Goal: Task Accomplishment & Management: Manage account settings

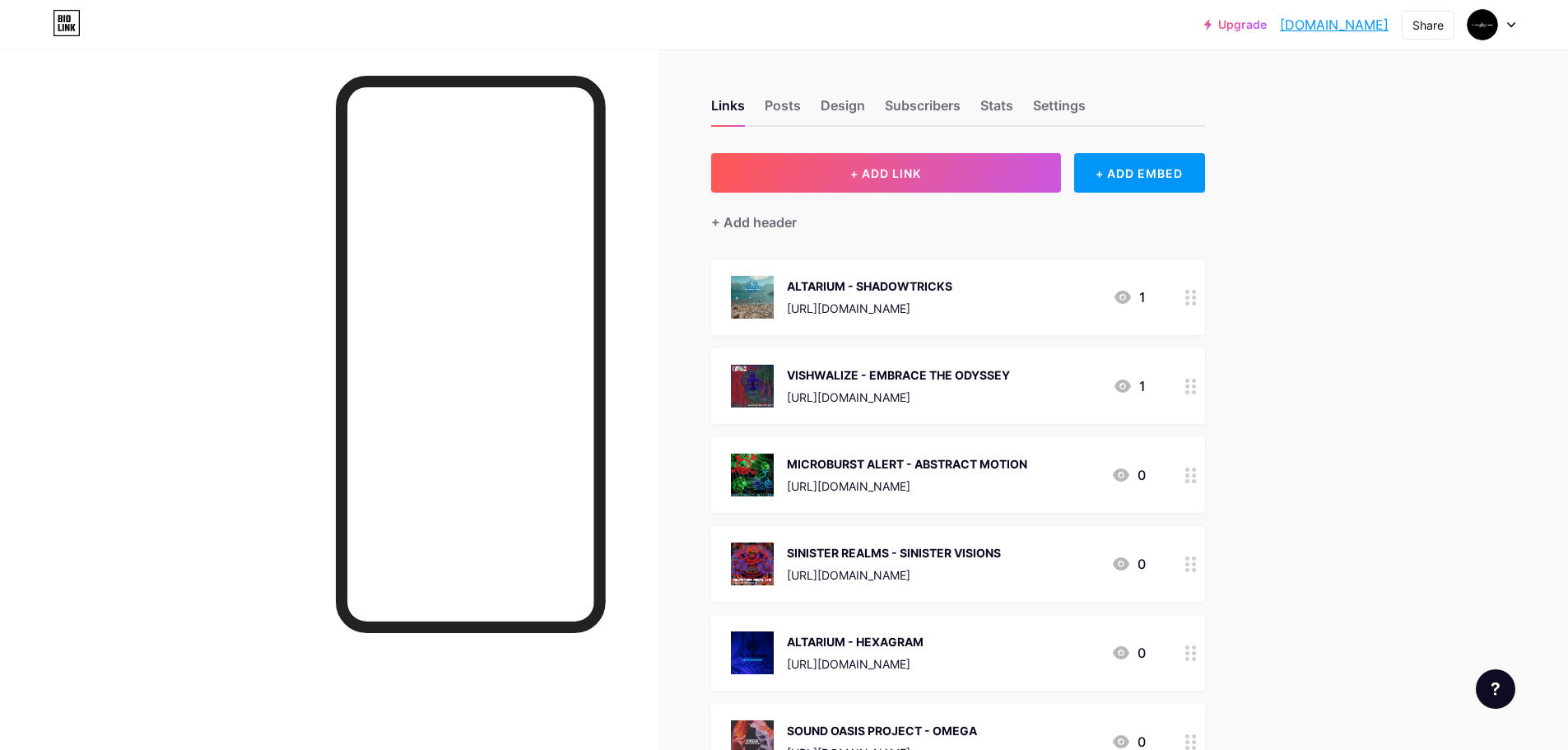
click at [251, 293] on div at bounding box center [329, 424] width 658 height 750
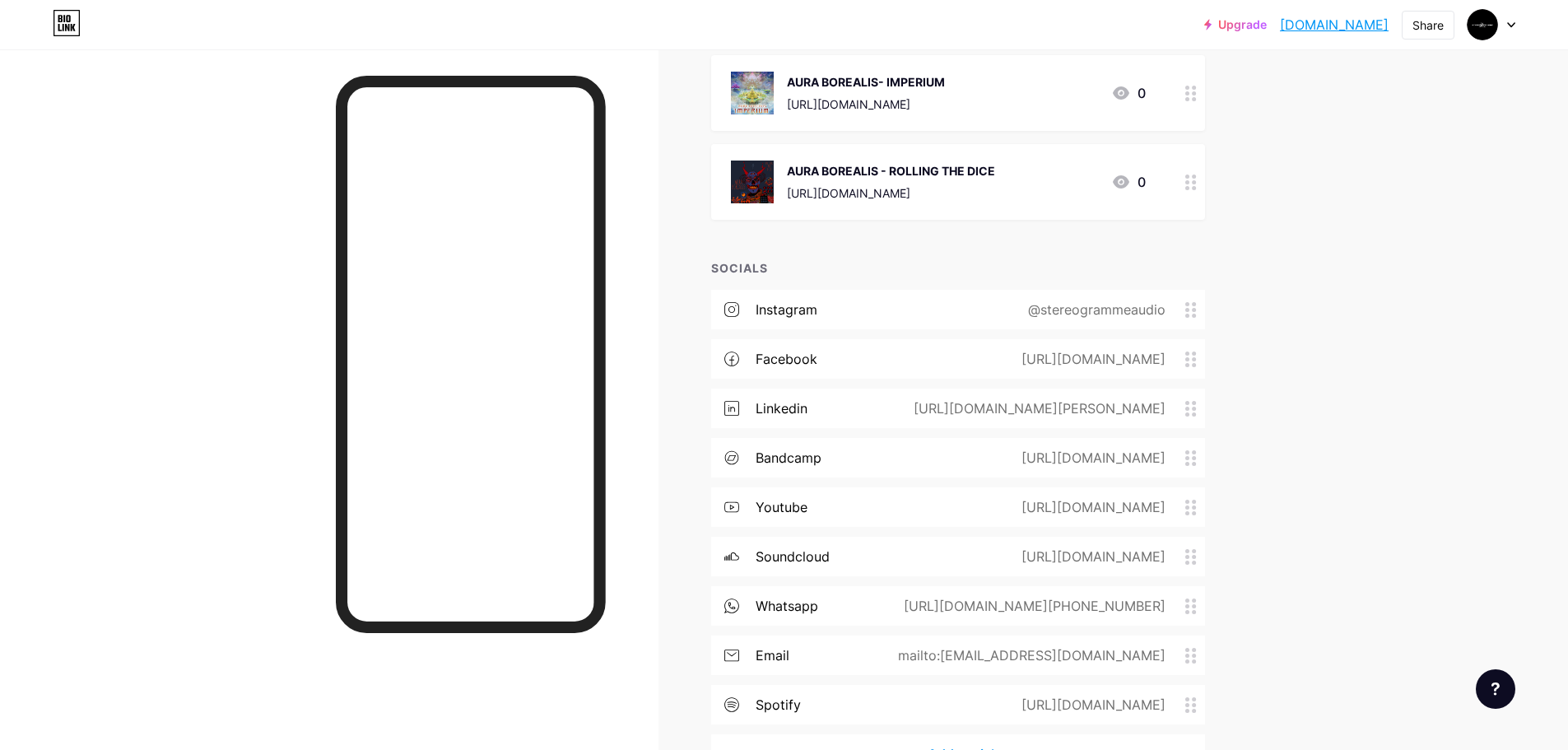
scroll to position [2444, 0]
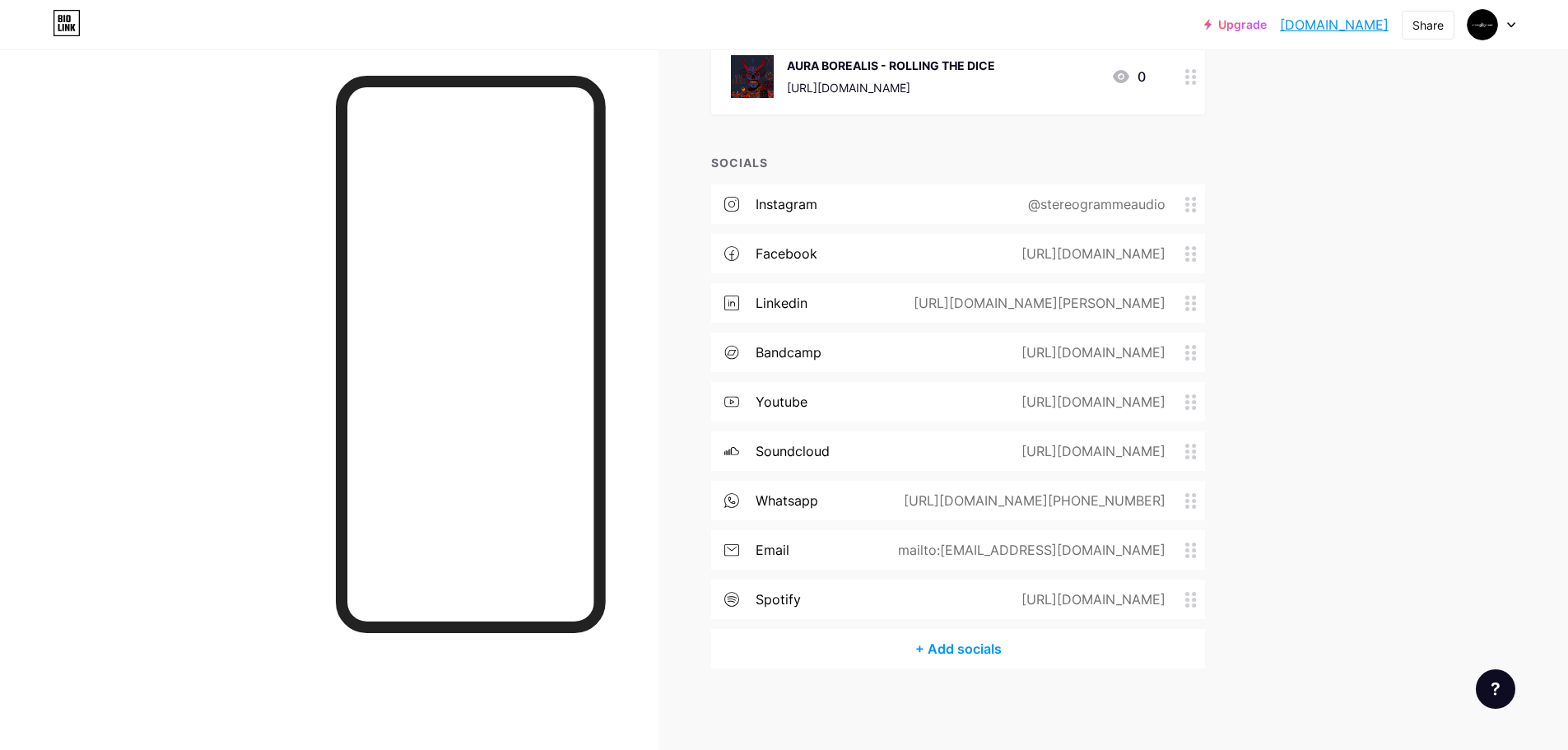
click at [1195, 495] on circle at bounding box center [1194, 495] width 4 height 4
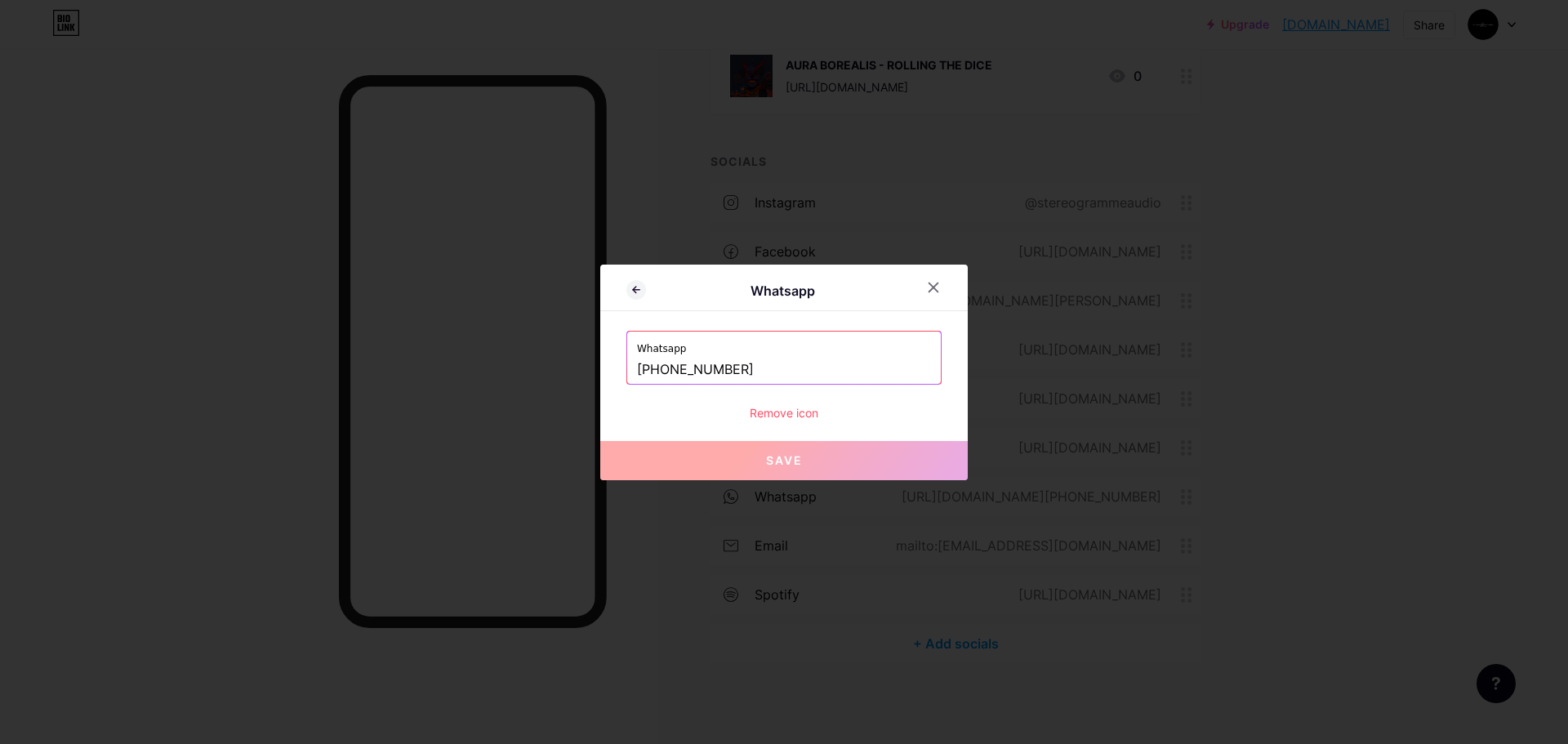
click at [793, 406] on div "Remove icon" at bounding box center [784, 413] width 315 height 17
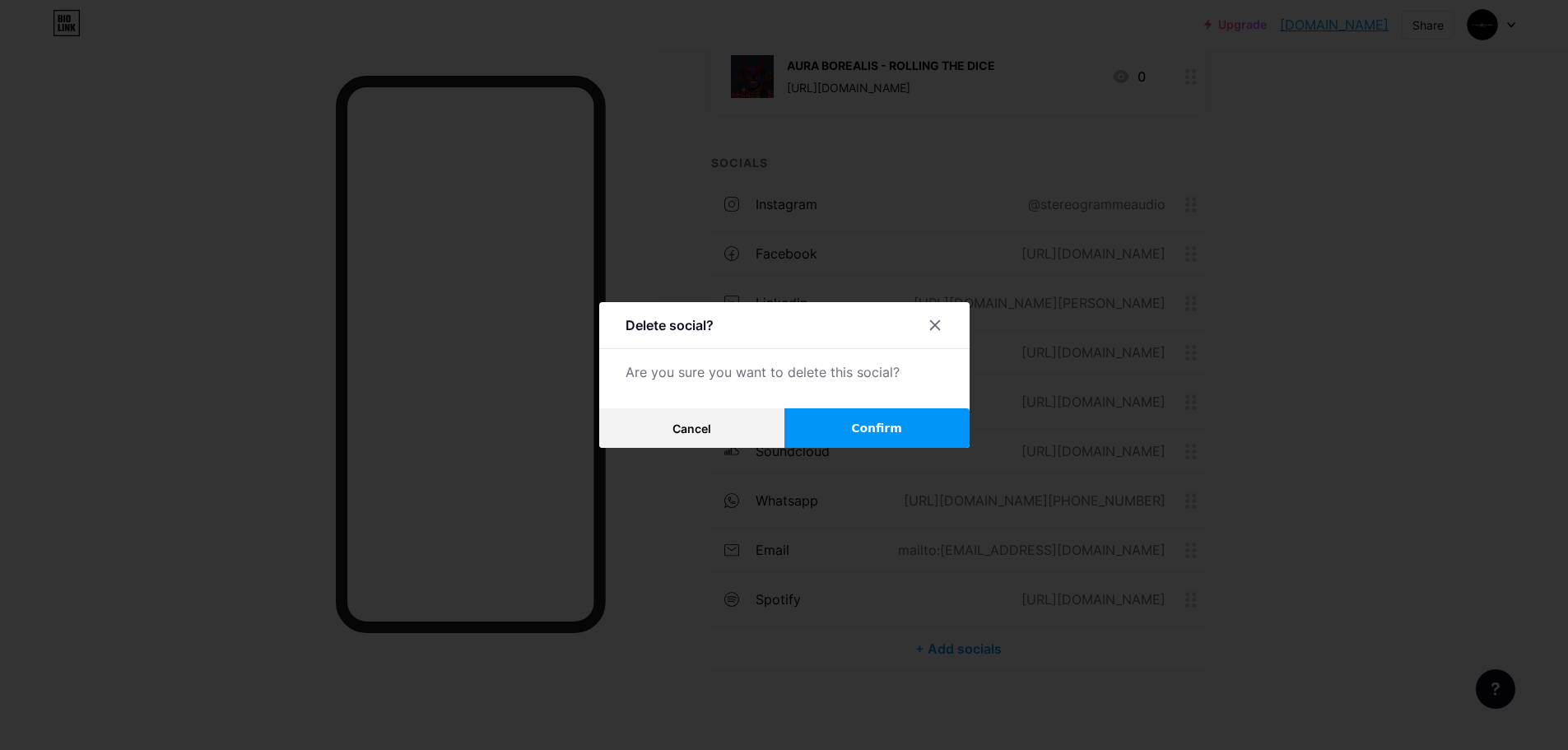
click at [902, 432] on span "Confirm" at bounding box center [876, 429] width 51 height 17
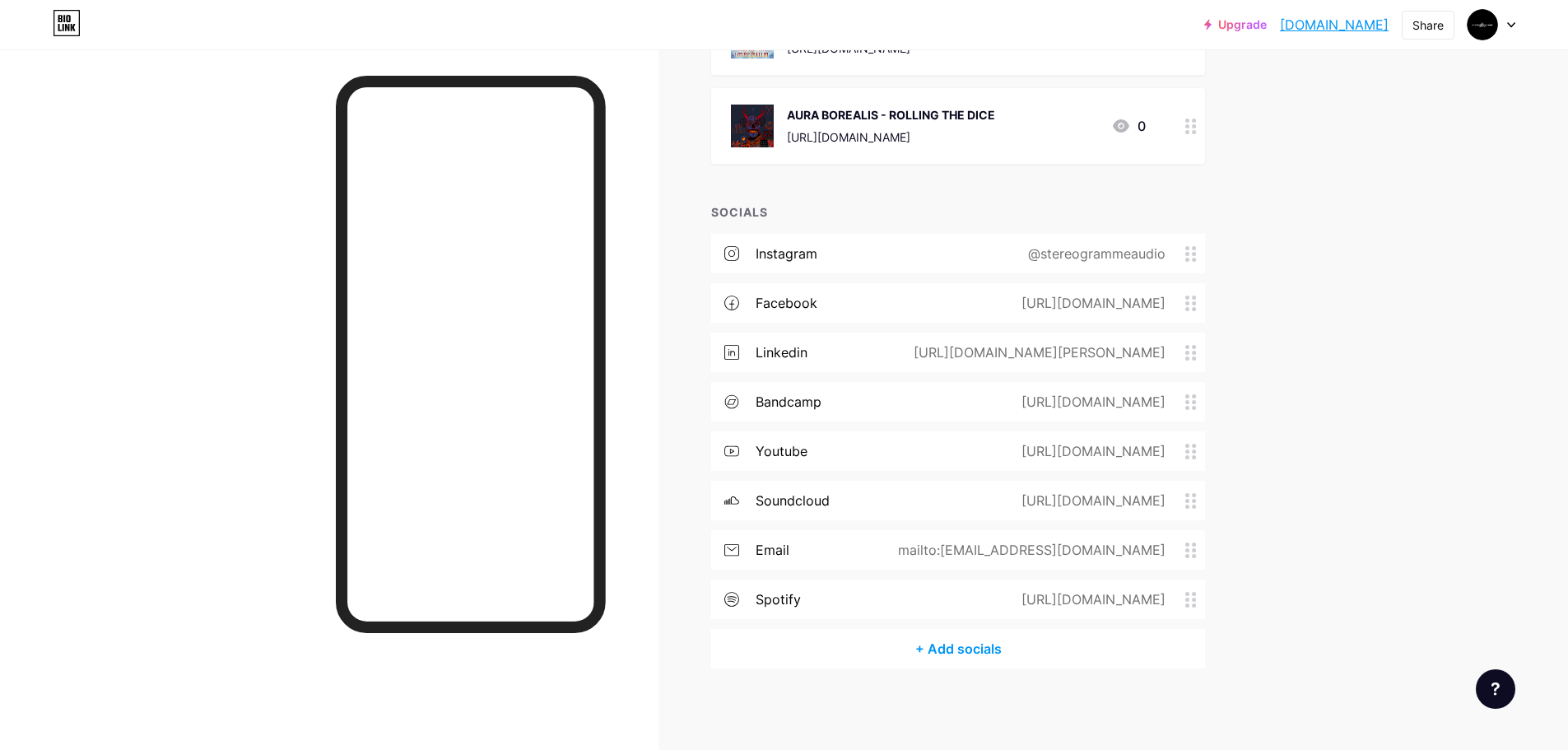
click at [1196, 552] on icon at bounding box center [1190, 551] width 11 height 16
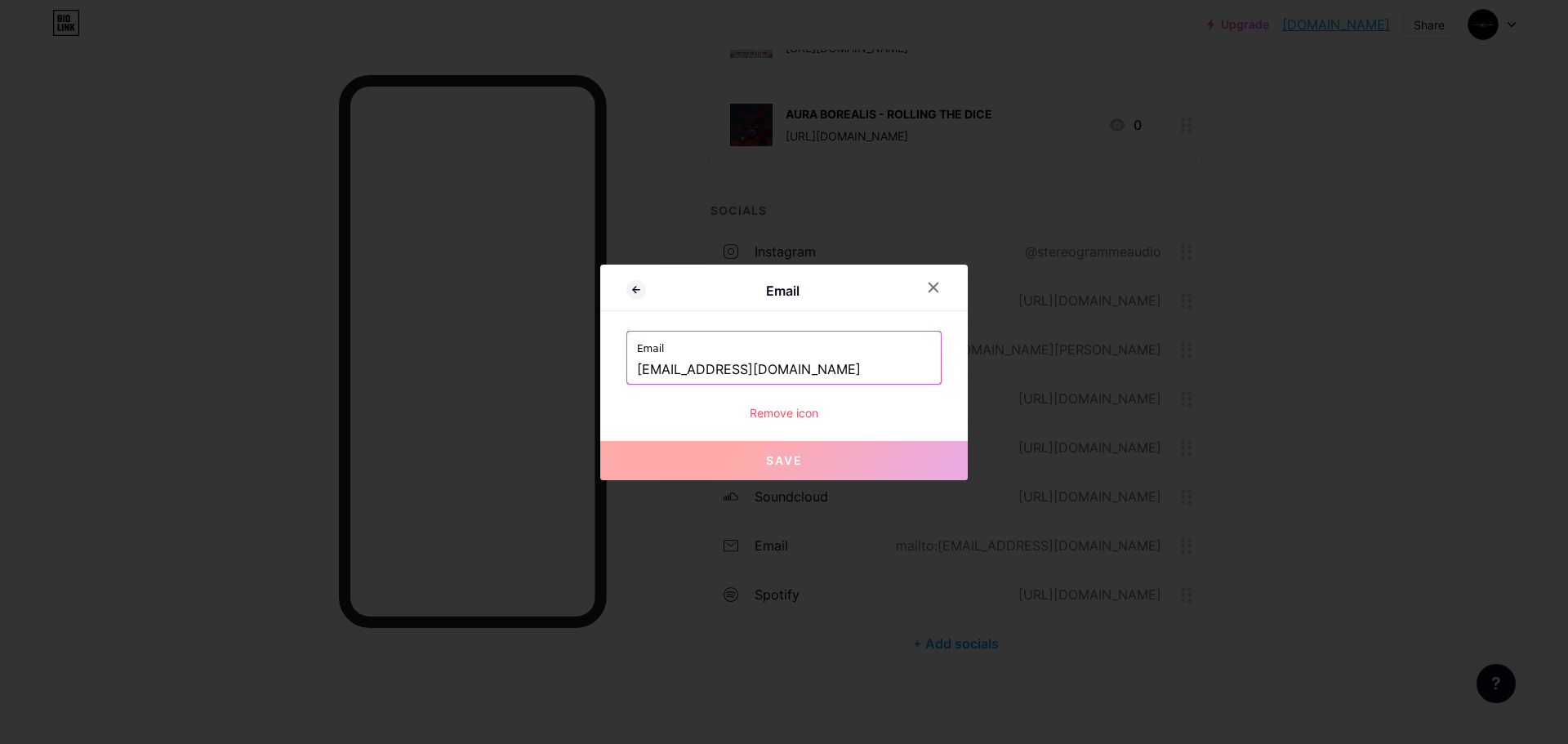
click at [765, 421] on div "Email Email [EMAIL_ADDRESS][DOMAIN_NAME] Remove icon Save" at bounding box center [783, 372] width 367 height 216
click at [773, 419] on div "Remove icon" at bounding box center [784, 413] width 315 height 17
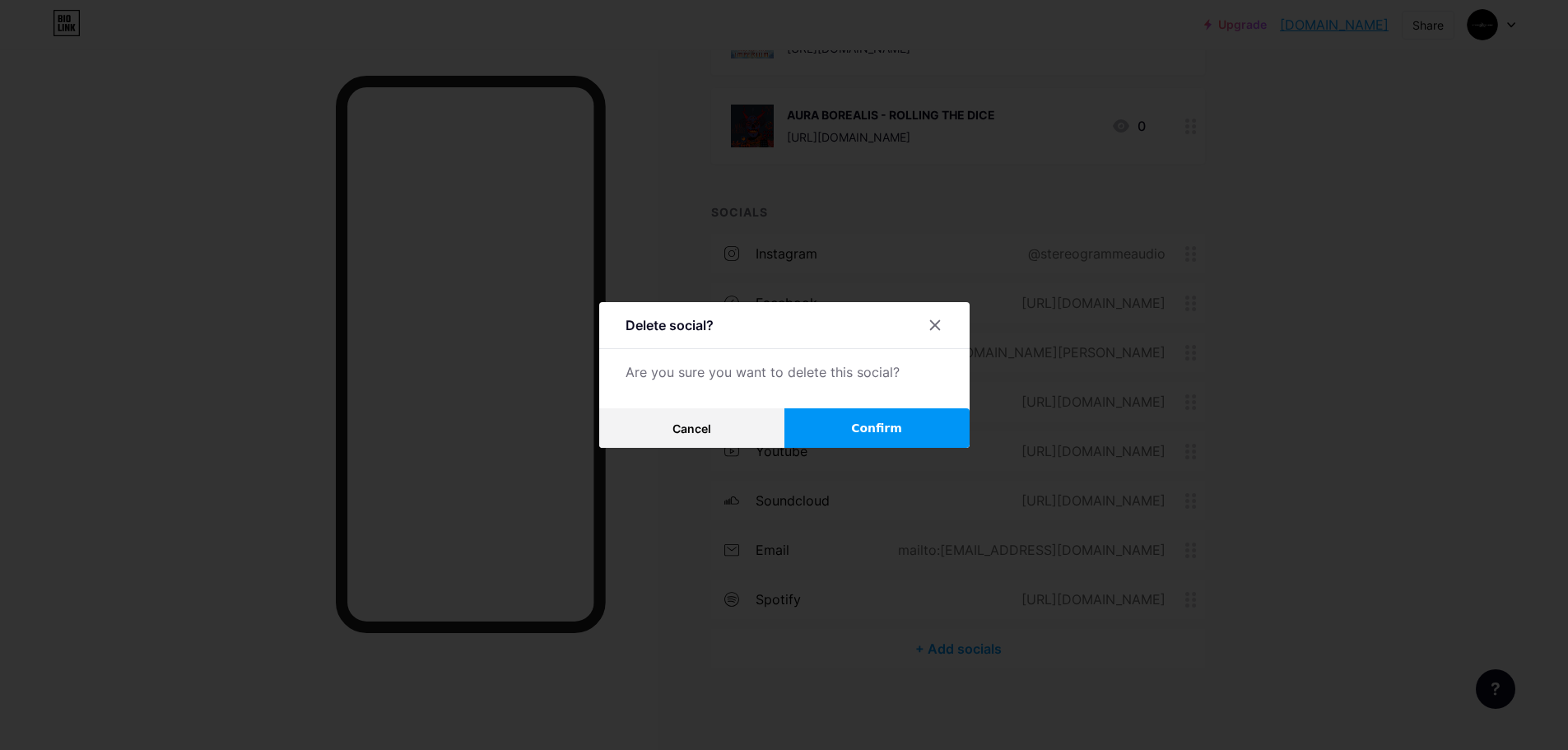
click at [887, 431] on span "Confirm" at bounding box center [876, 429] width 51 height 17
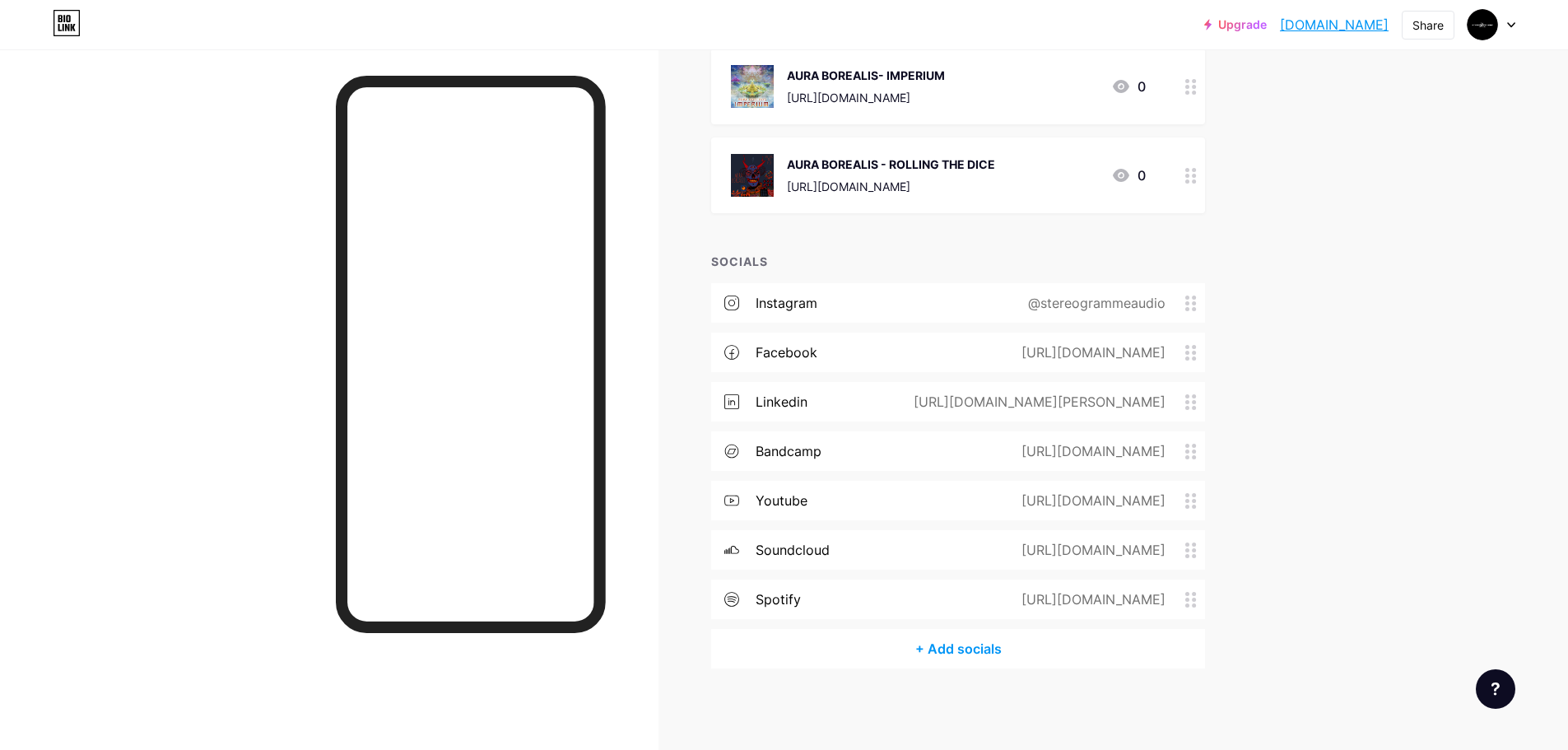
click at [1196, 404] on icon at bounding box center [1190, 402] width 11 height 16
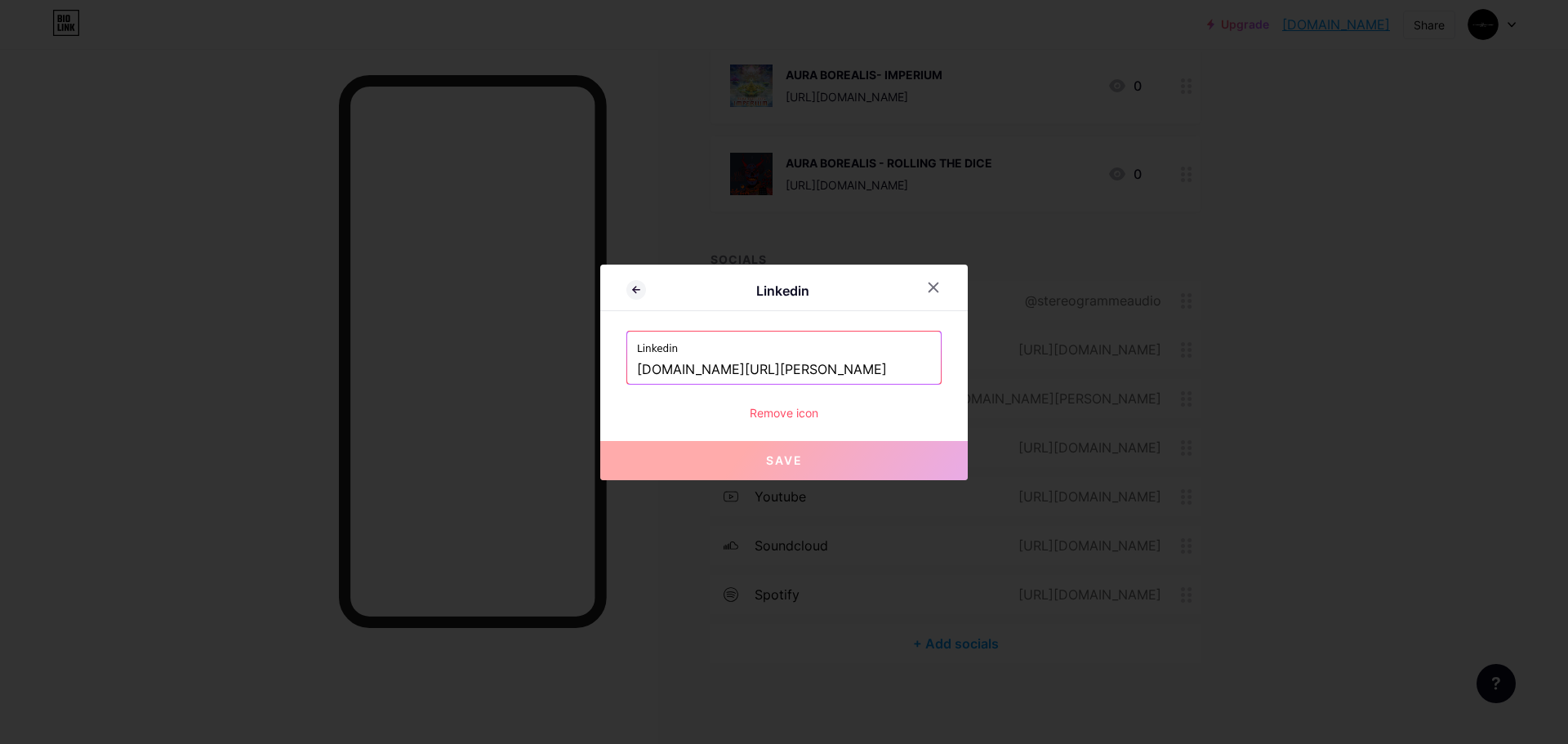
click at [1420, 424] on div at bounding box center [784, 372] width 1568 height 744
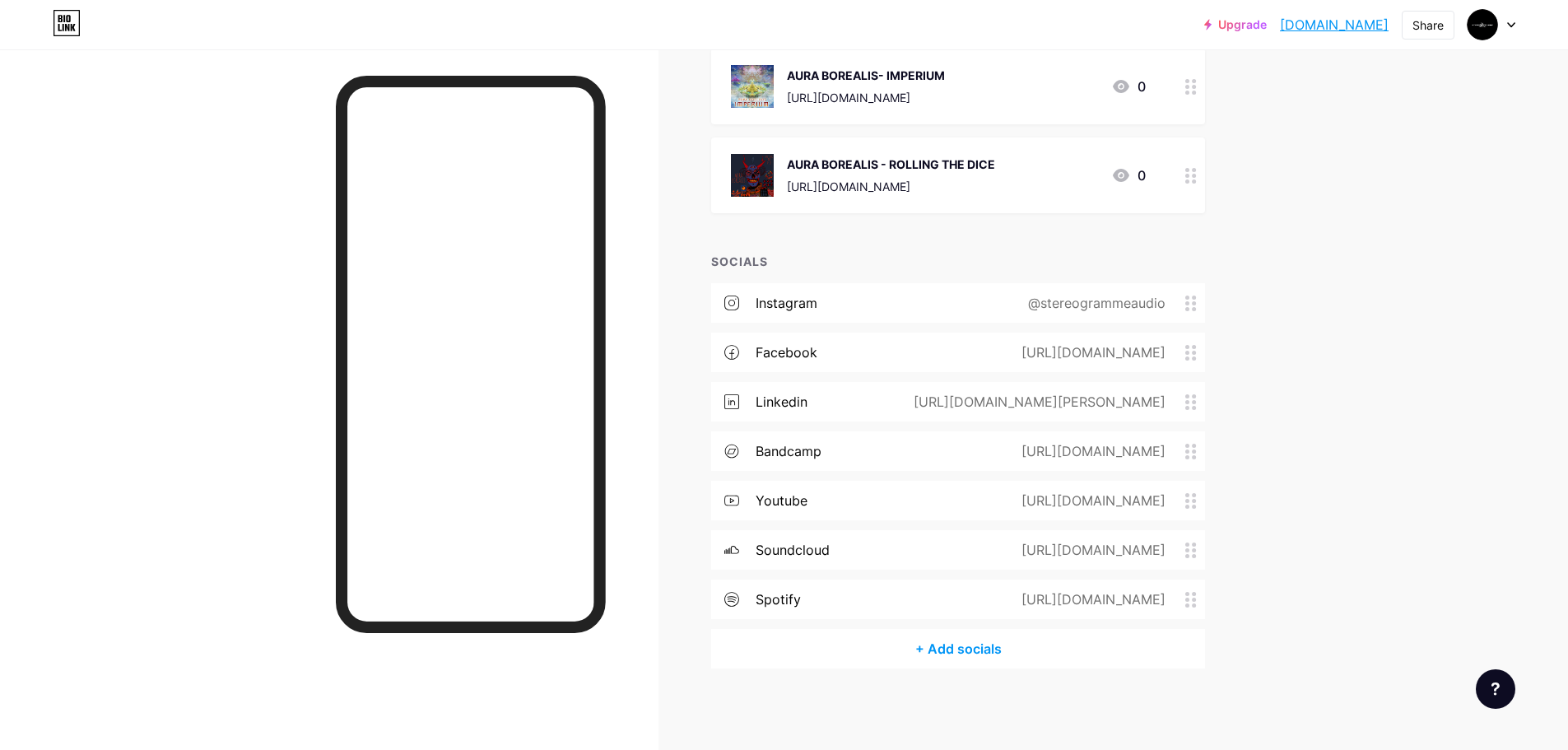
click at [1196, 548] on icon at bounding box center [1190, 551] width 11 height 16
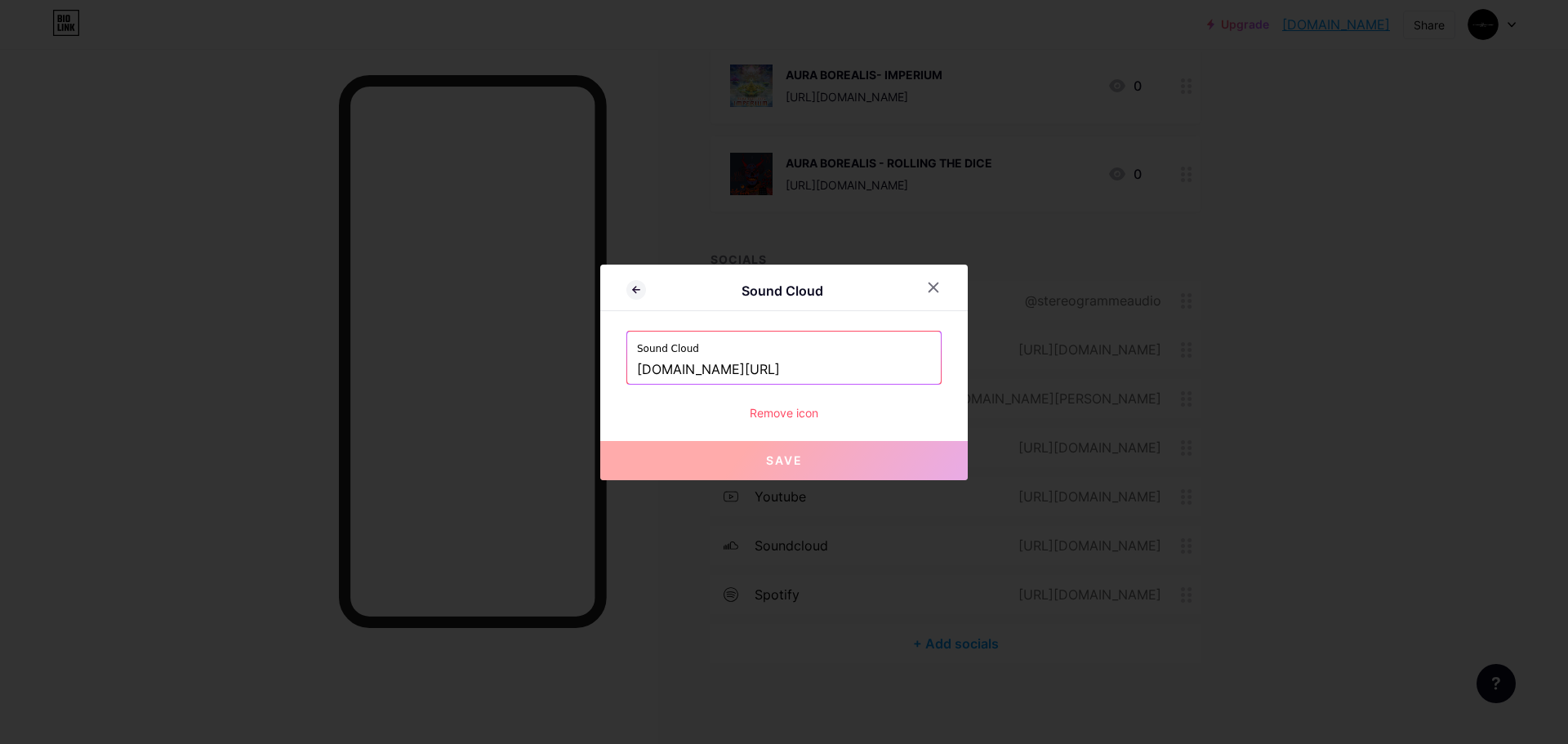
click at [779, 420] on div "Remove icon" at bounding box center [784, 413] width 315 height 17
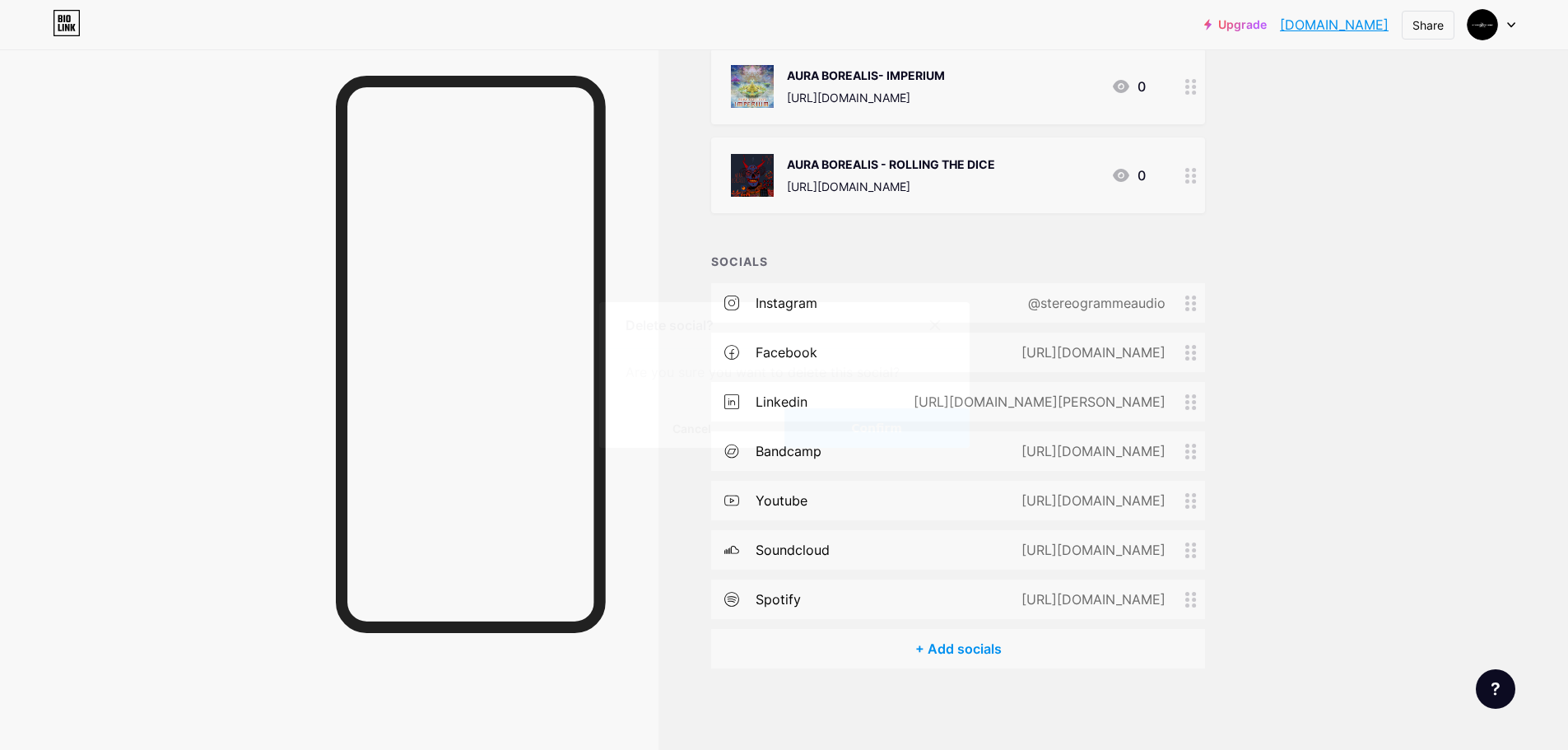
click at [901, 425] on span "Confirm" at bounding box center [876, 429] width 51 height 17
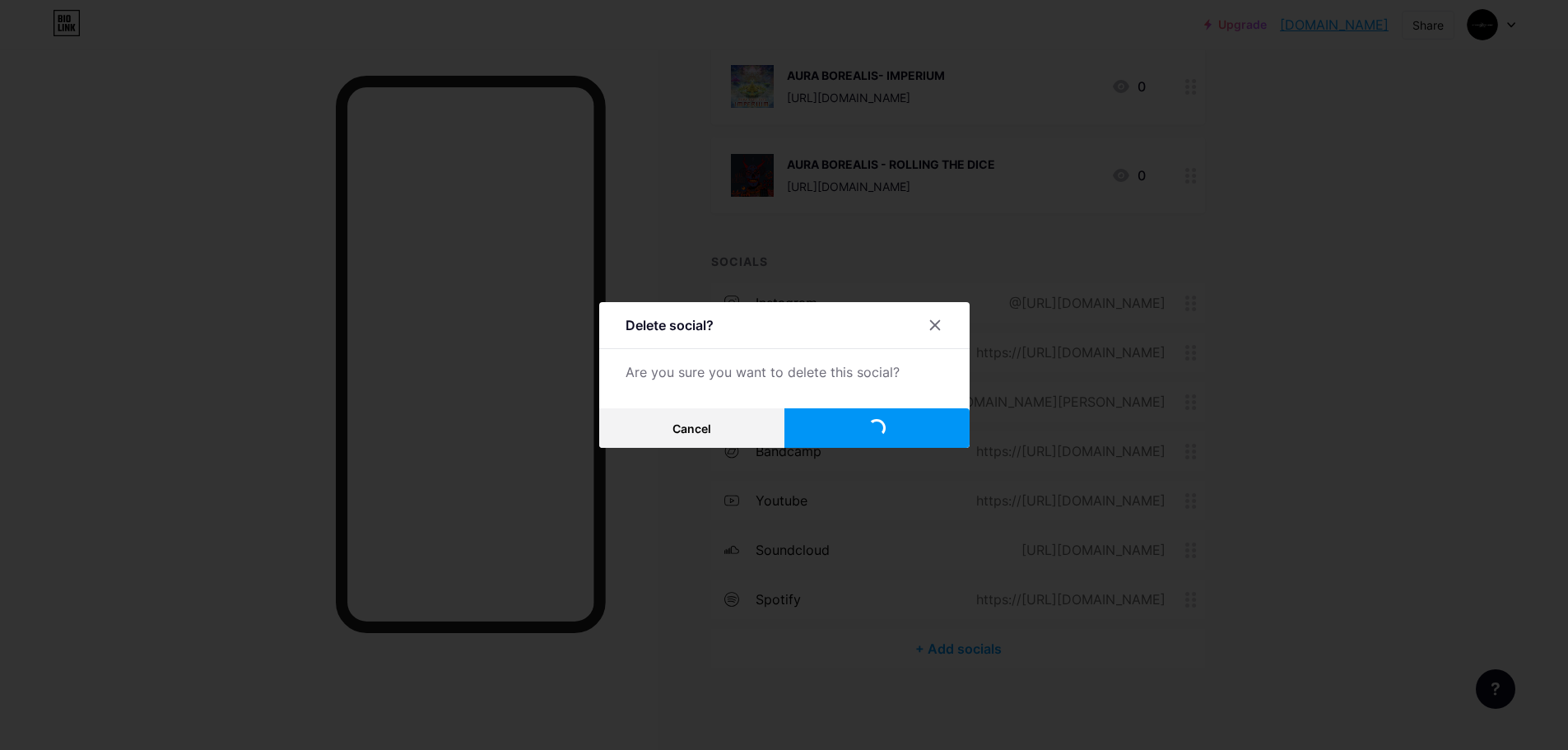
scroll to position [2296, 0]
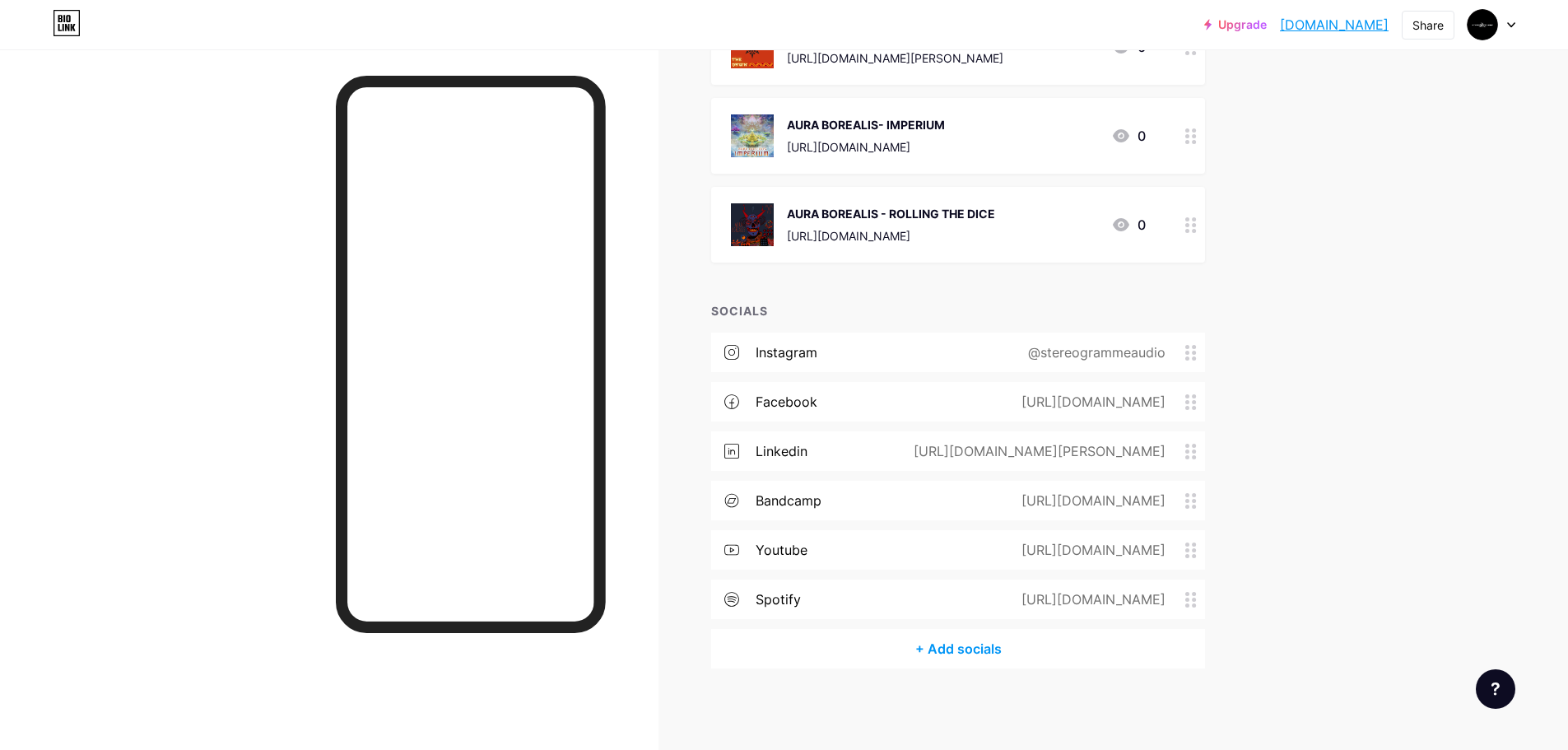
click at [1194, 546] on icon at bounding box center [1190, 551] width 11 height 16
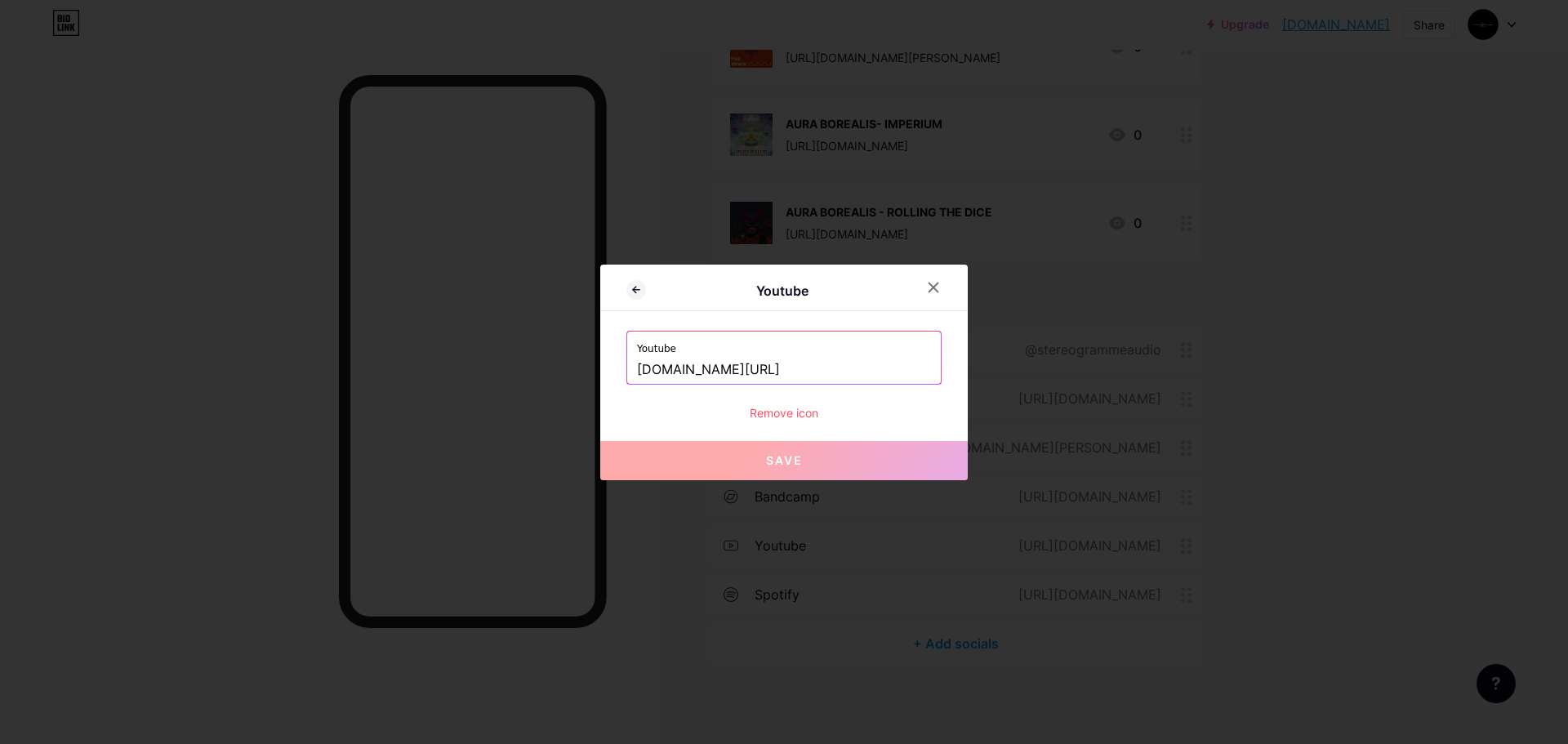
click at [894, 371] on input "[DOMAIN_NAME][URL]" at bounding box center [784, 370] width 294 height 27
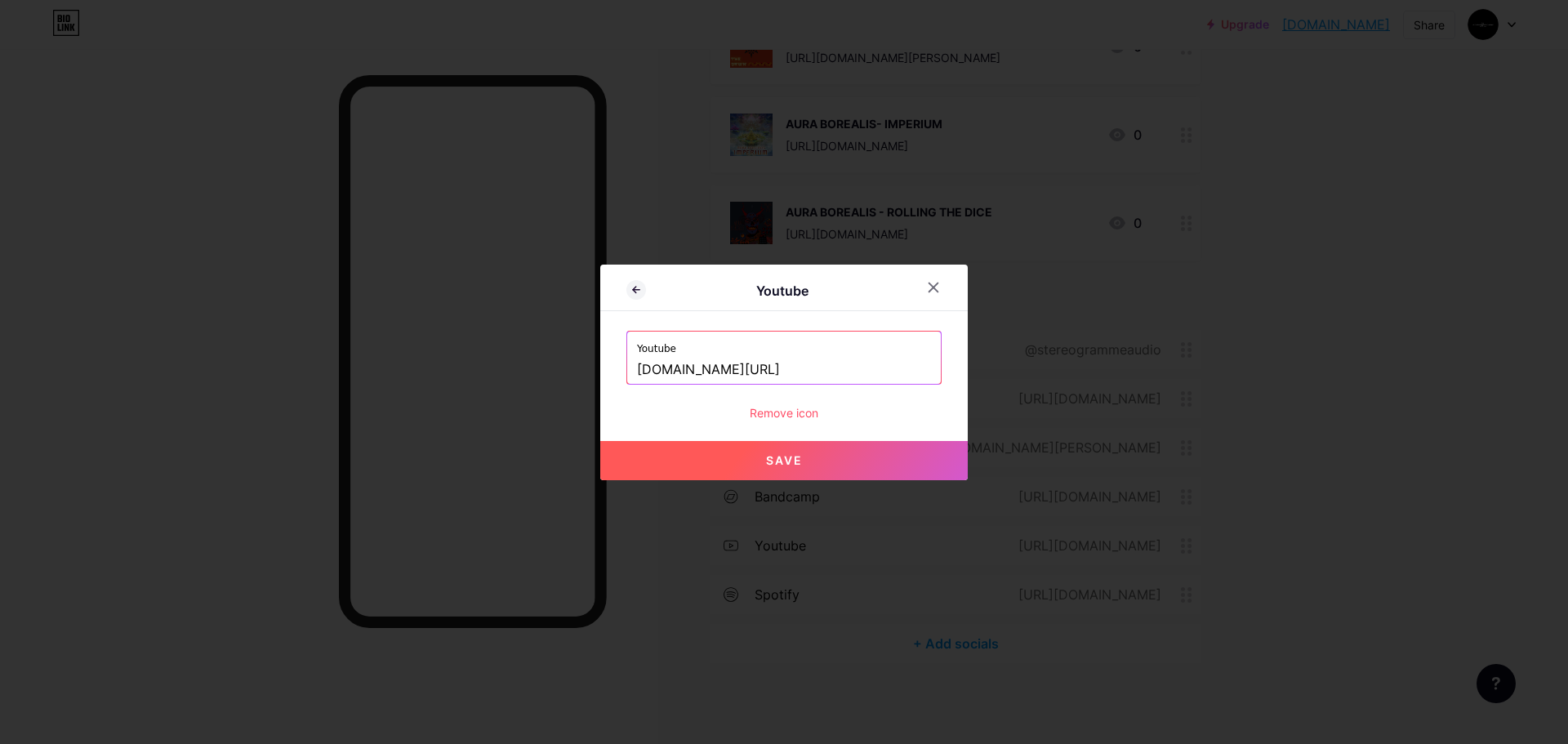
click at [894, 441] on button "Save" at bounding box center [783, 461] width 367 height 39
type input "[URL][DOMAIN_NAME]"
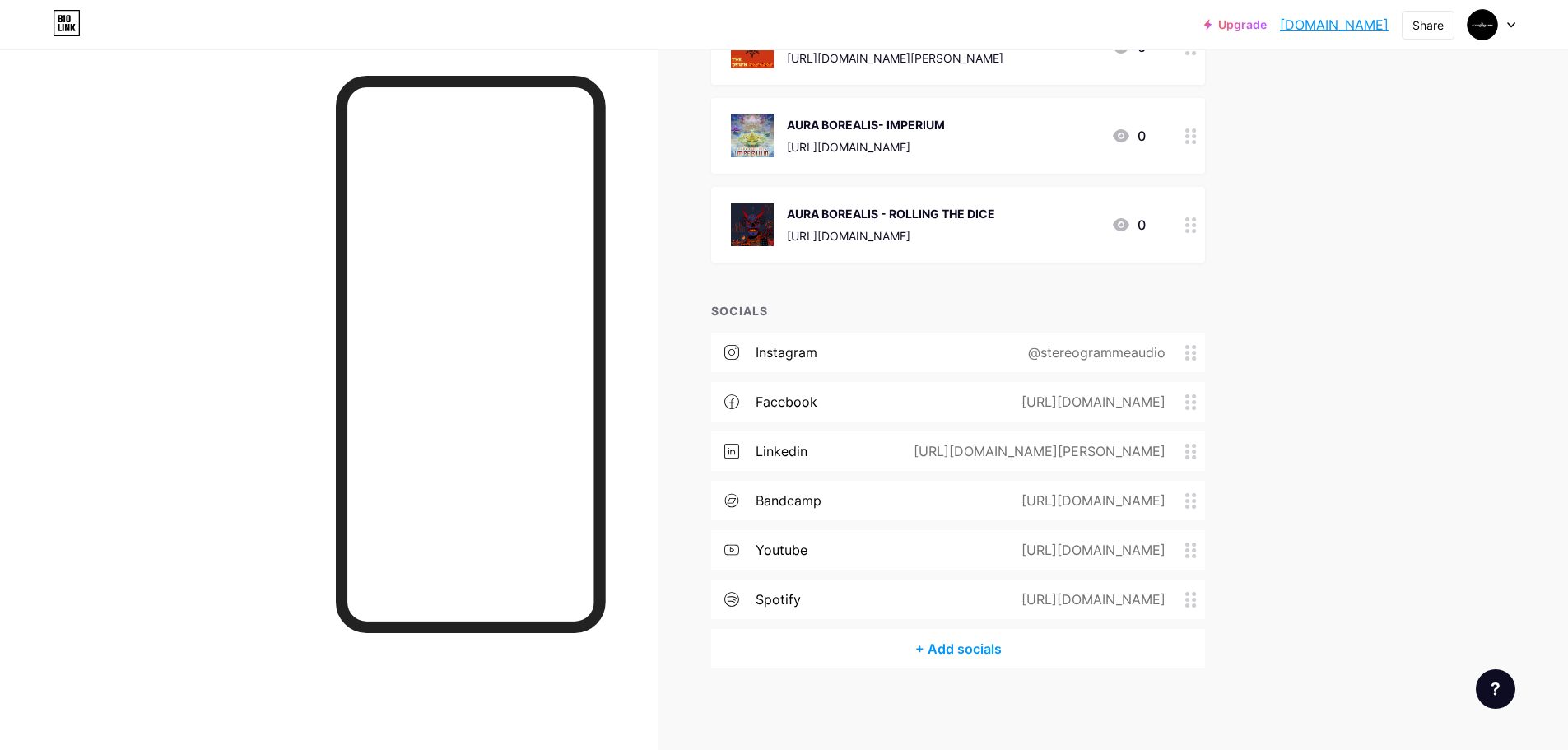
click at [1205, 453] on span at bounding box center [1195, 451] width 20 height 16
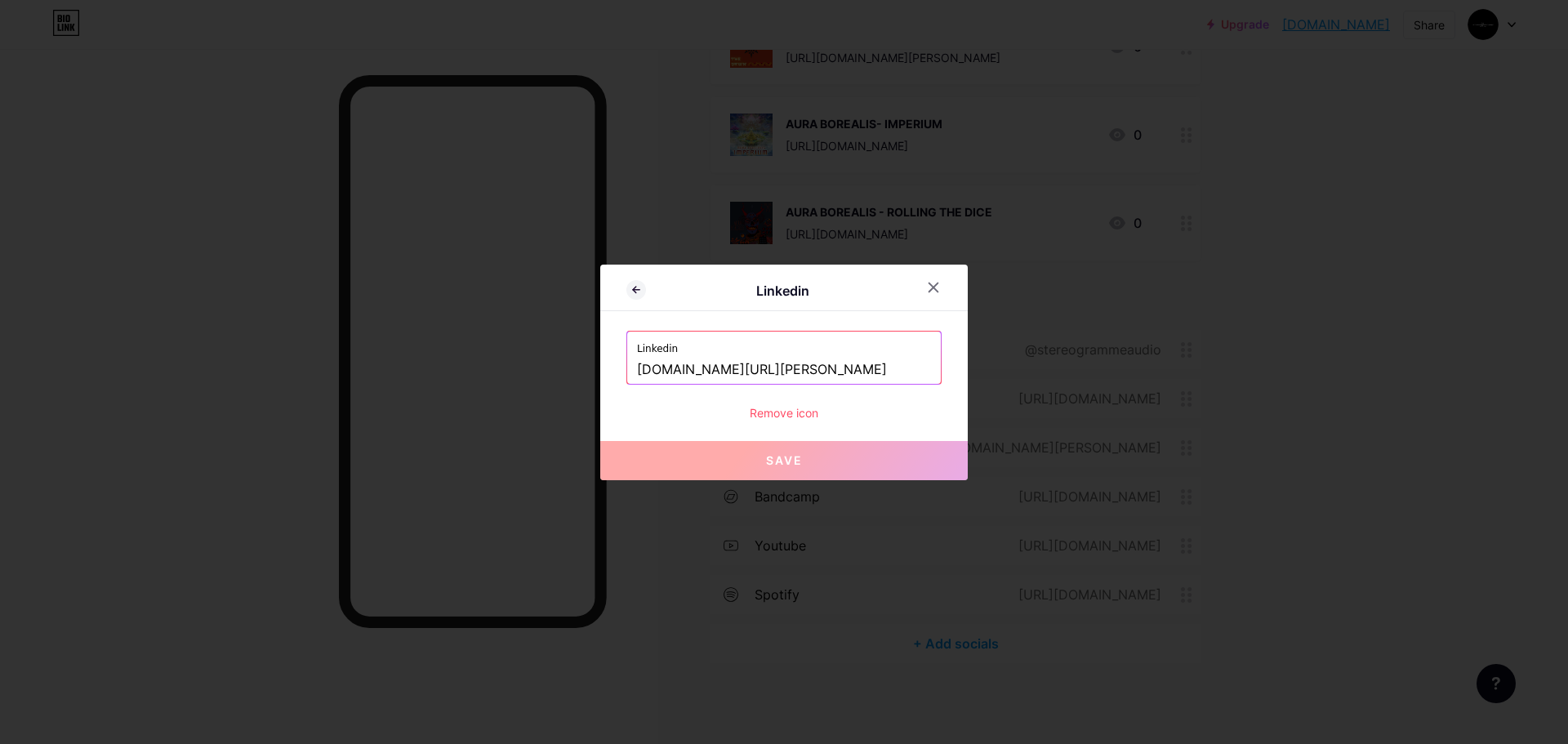
click at [1346, 439] on div at bounding box center [784, 372] width 1568 height 744
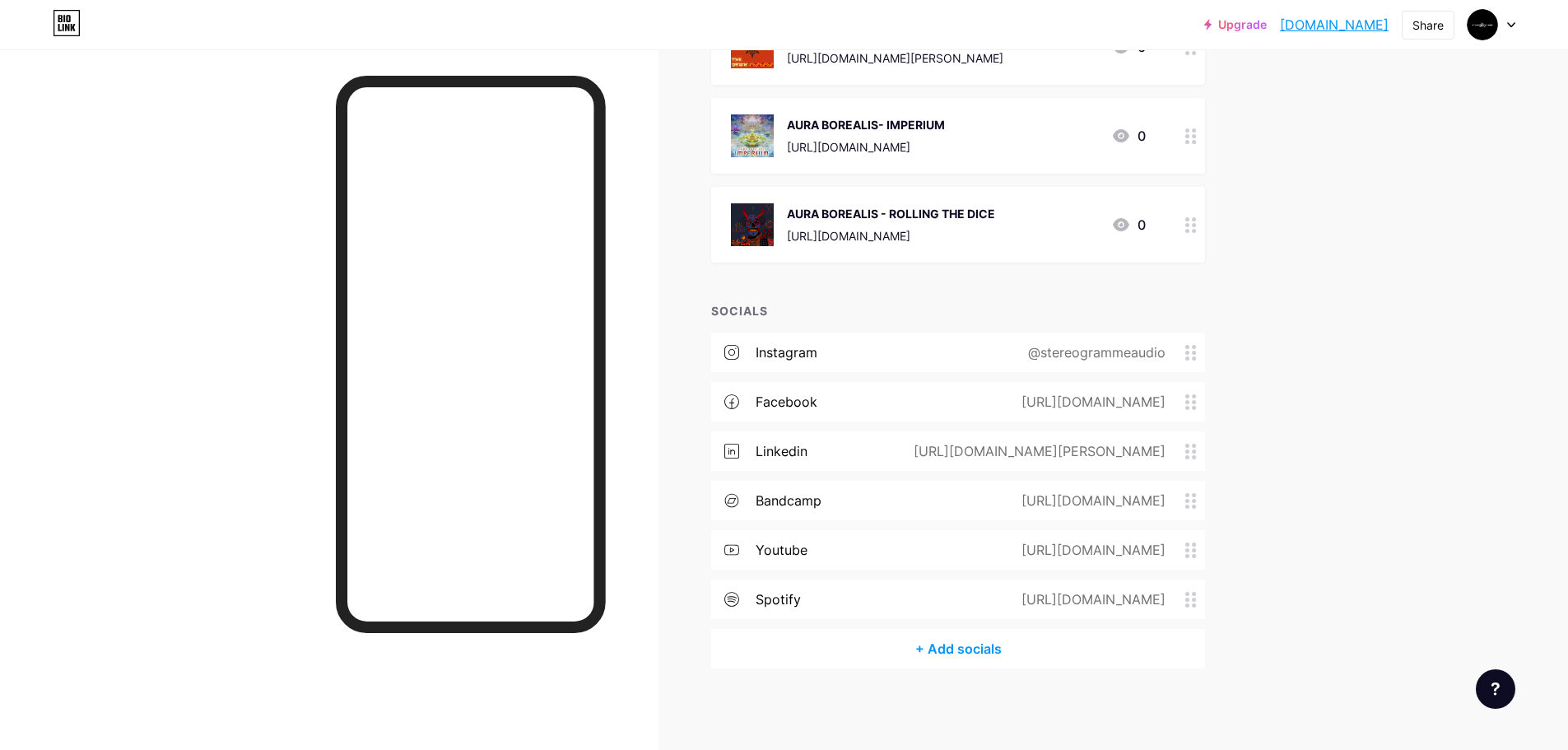
click at [1282, 29] on link "[DOMAIN_NAME]" at bounding box center [1334, 24] width 109 height 20
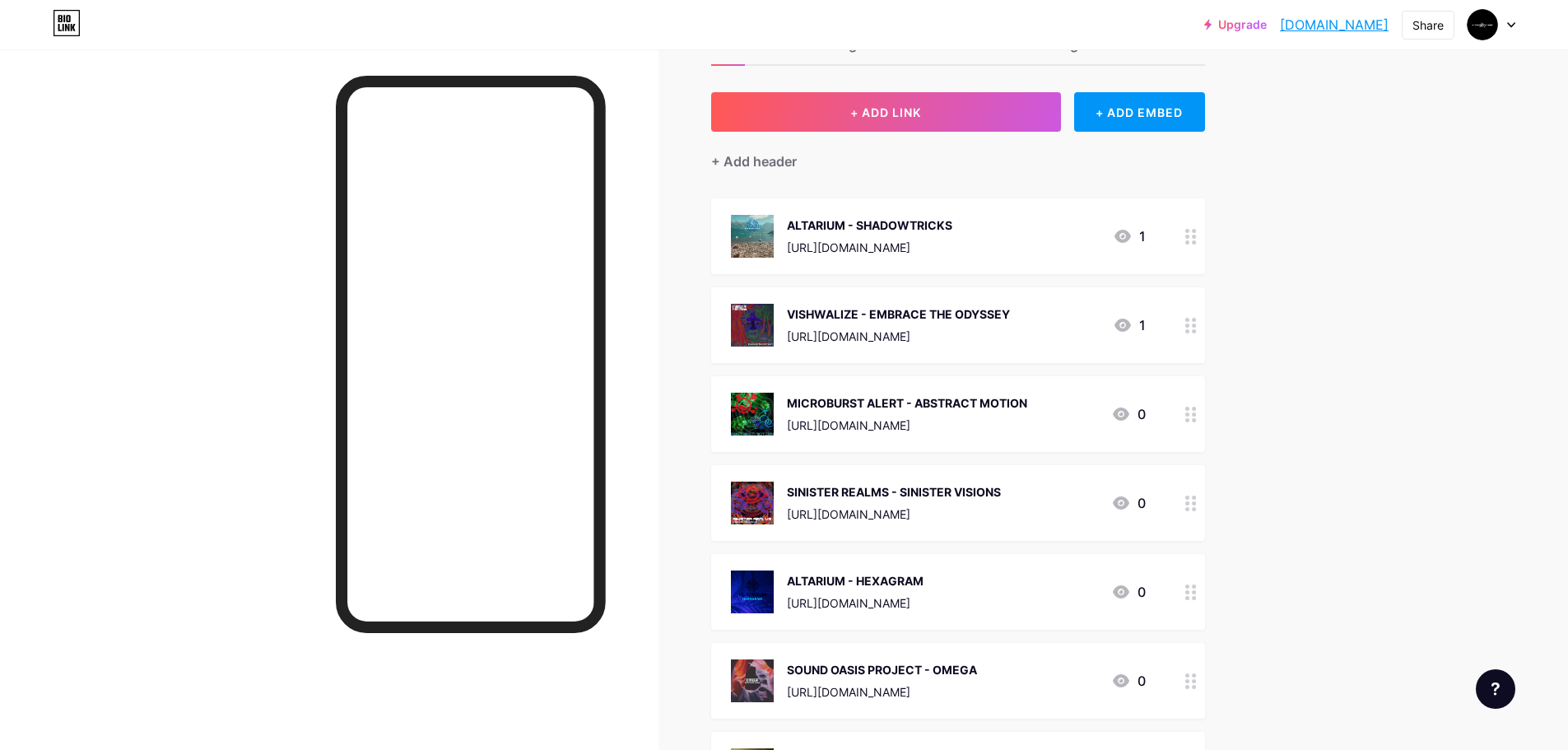
scroll to position [0, 0]
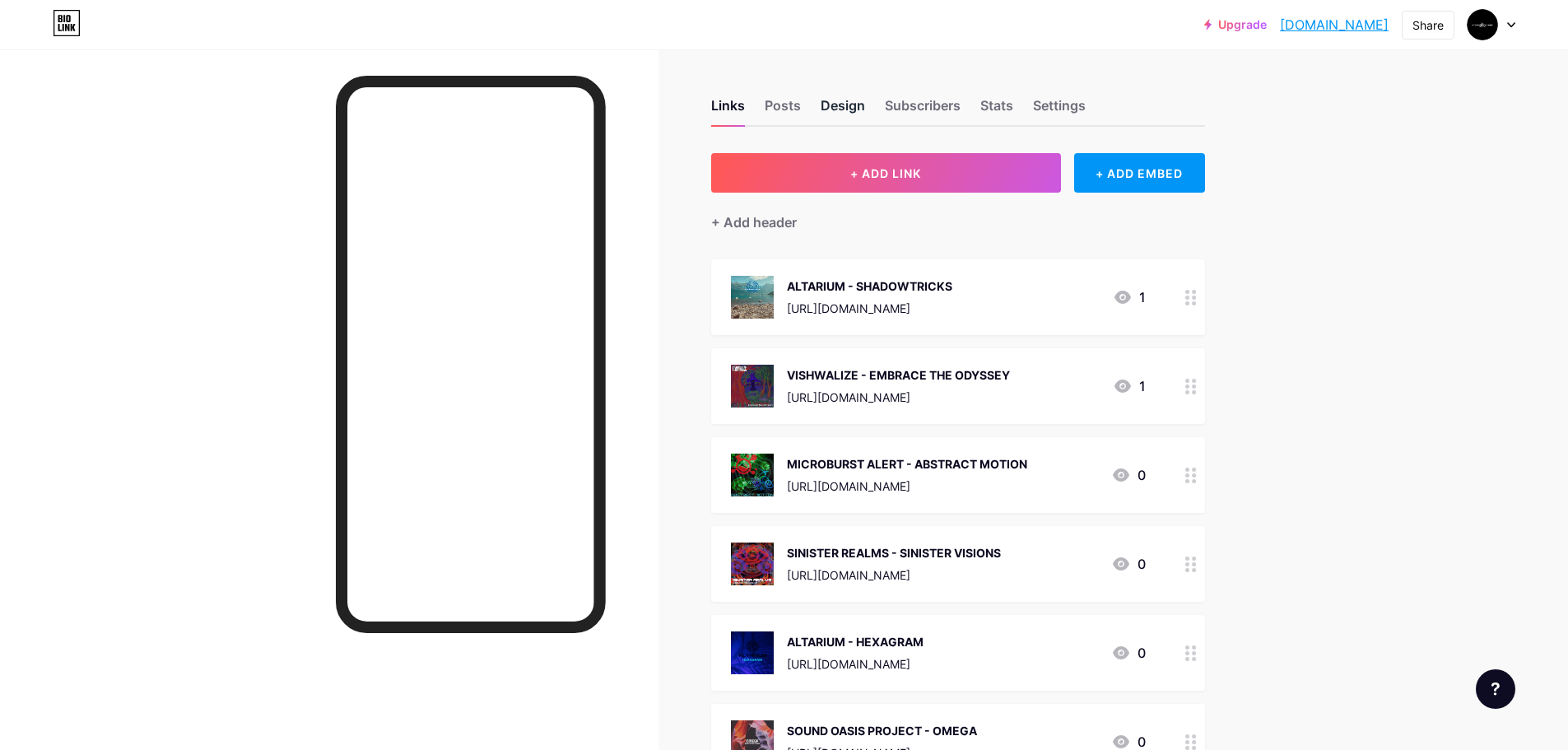
click at [862, 100] on div "Design" at bounding box center [843, 110] width 45 height 29
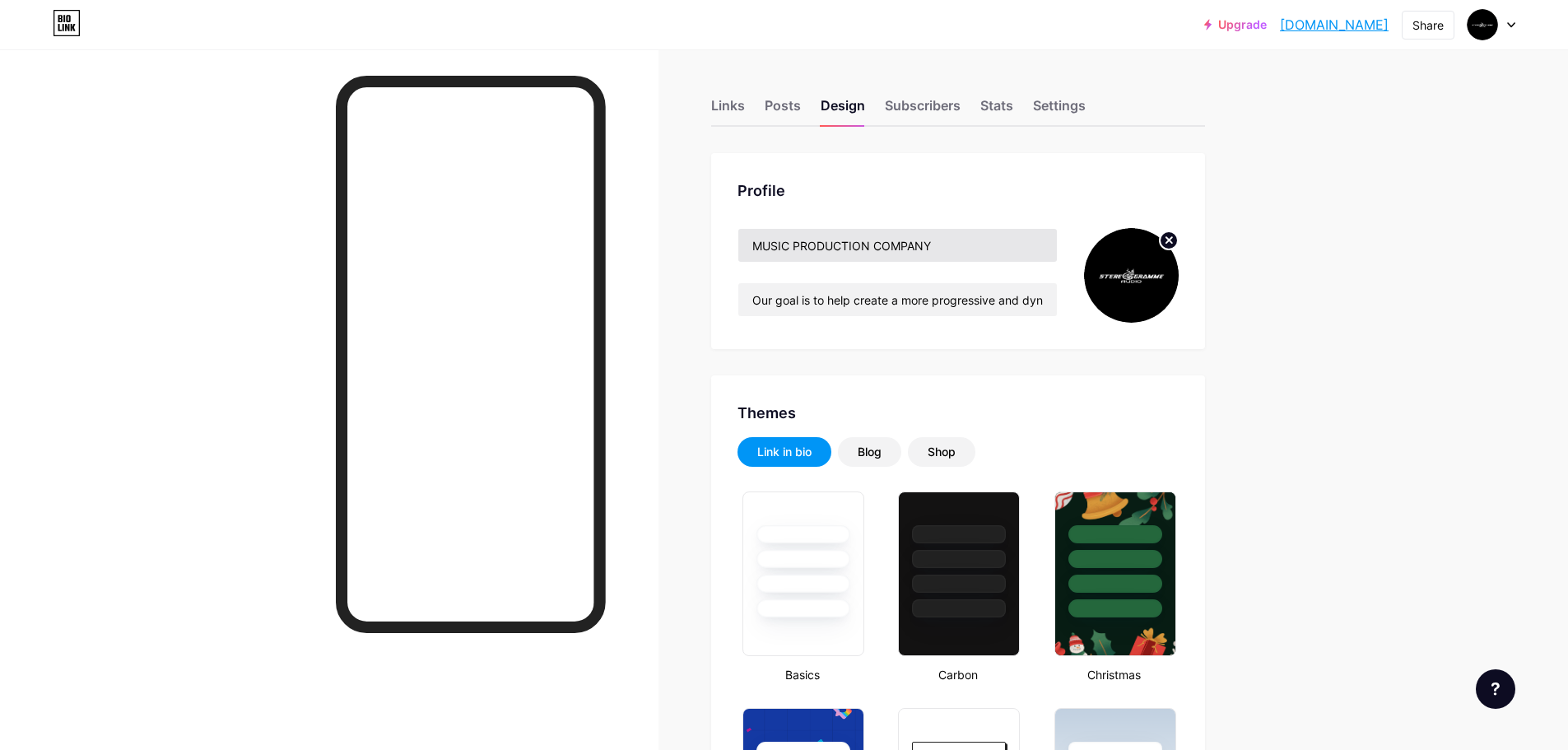
type input "#00aaff"
type input "#000000"
drag, startPoint x: 760, startPoint y: 304, endPoint x: 1393, endPoint y: 351, distance: 634.7
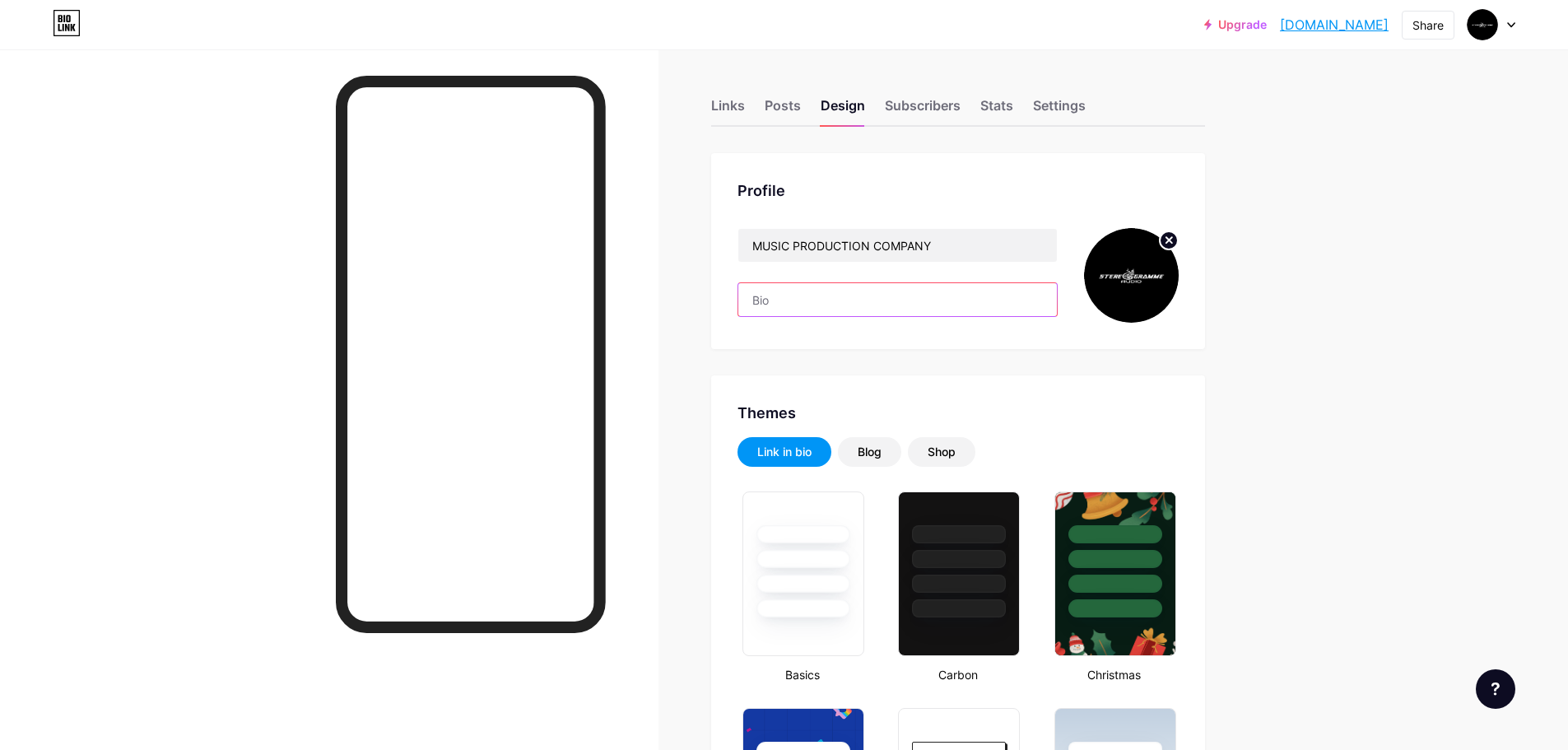
scroll to position [0, 0]
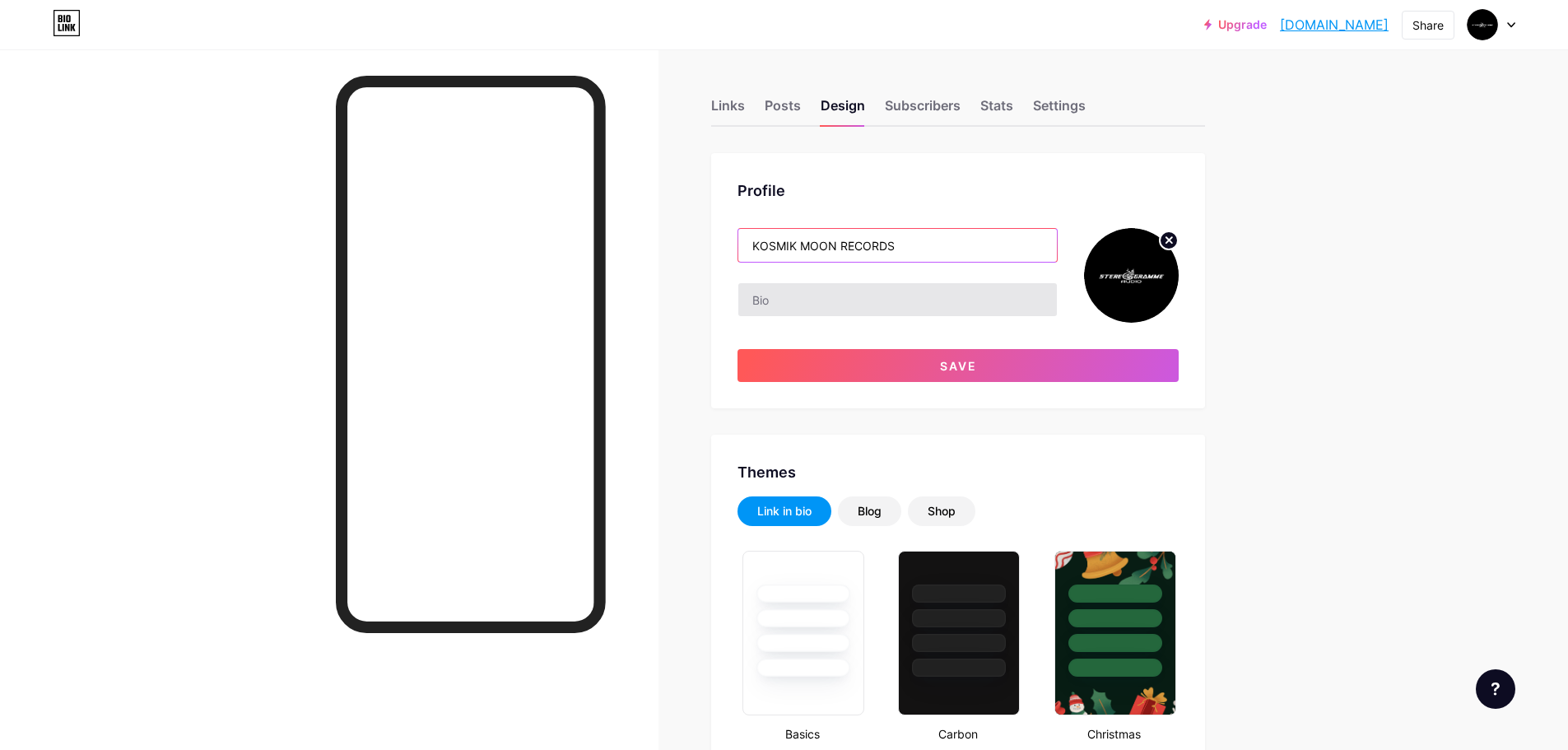
type input "KOSMIK MOON RECORDS"
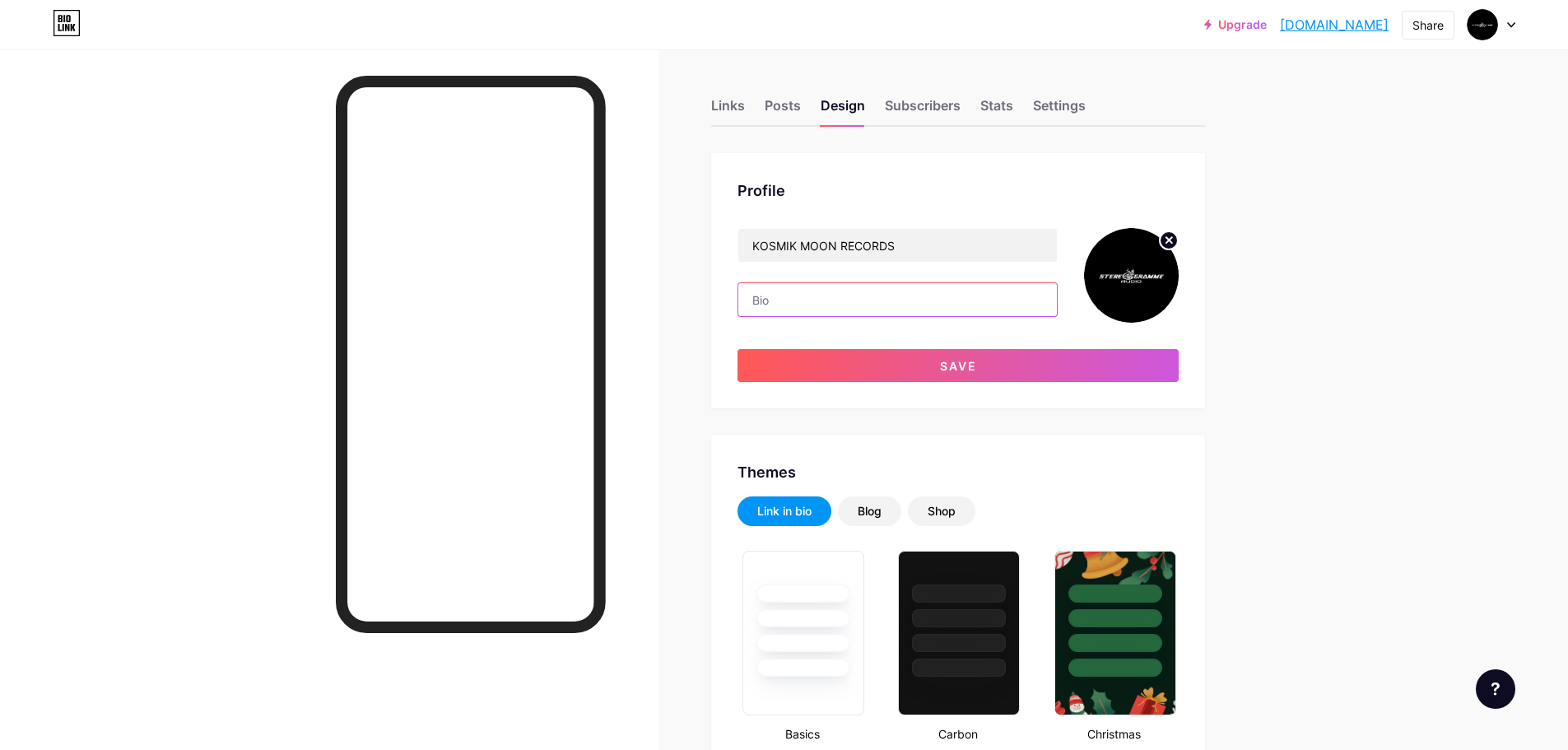
click at [785, 296] on input "text" at bounding box center [897, 299] width 318 height 33
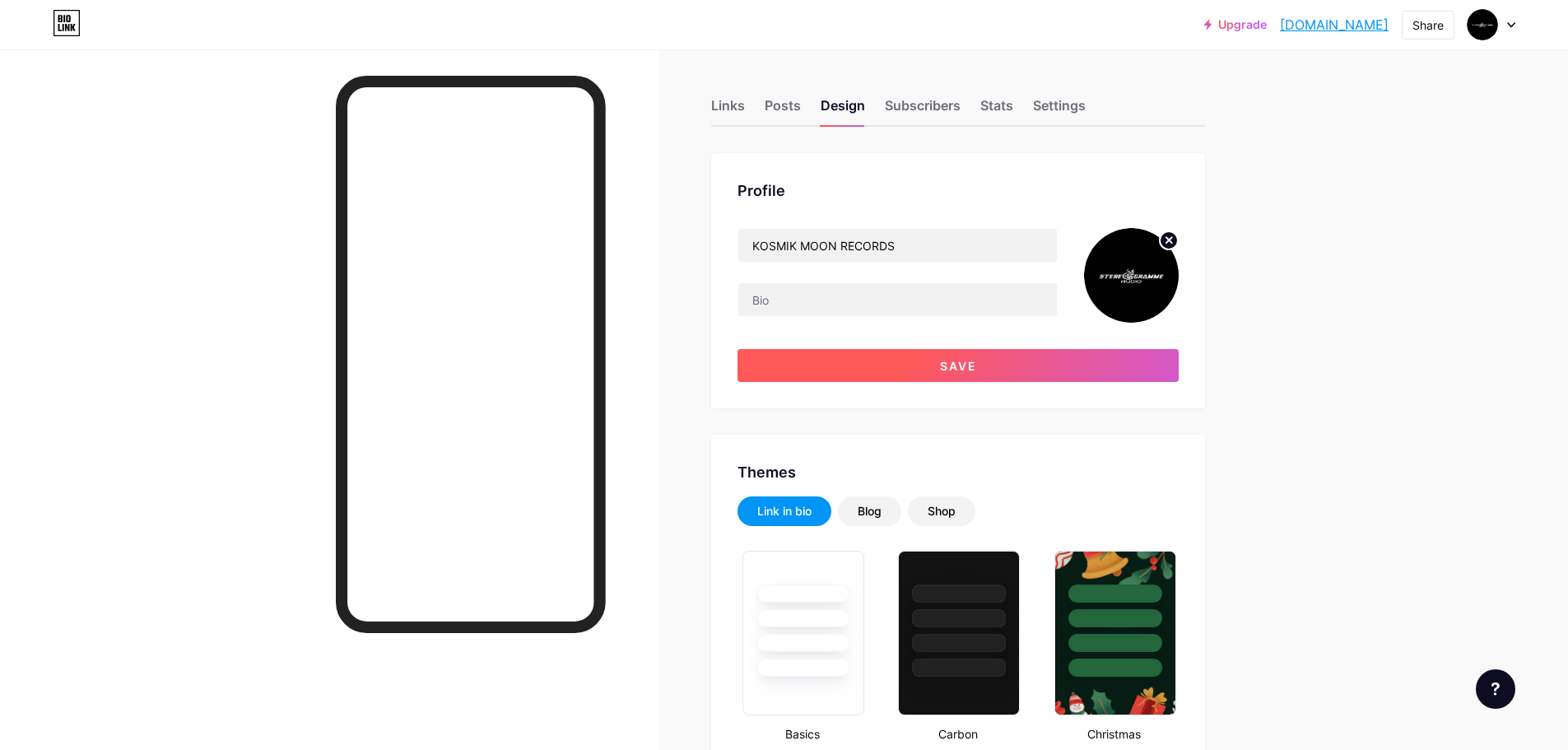
drag, startPoint x: 987, startPoint y: 367, endPoint x: 980, endPoint y: 362, distance: 8.6
click at [988, 365] on button "Save" at bounding box center [957, 366] width 441 height 33
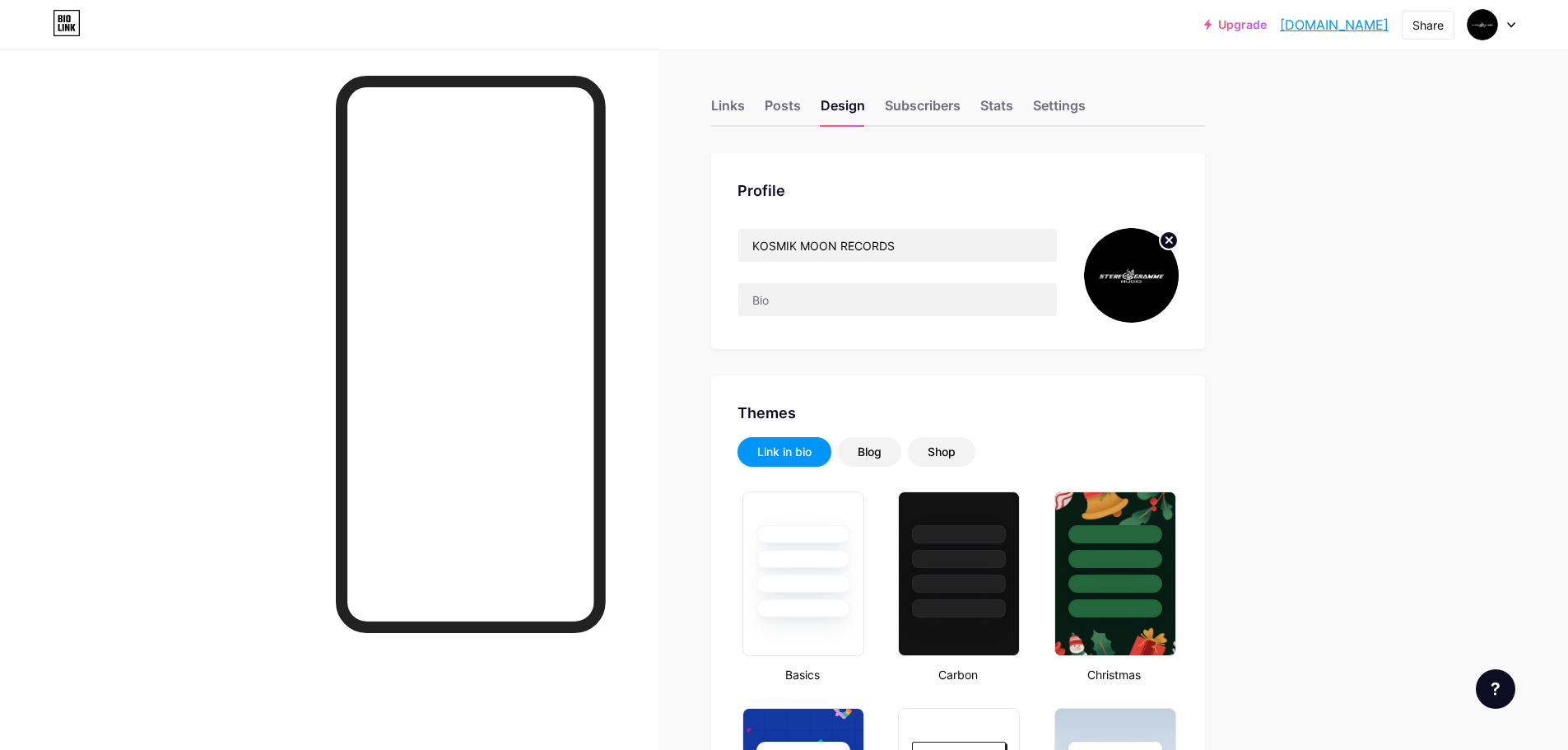
click at [1170, 238] on circle at bounding box center [1168, 240] width 18 height 18
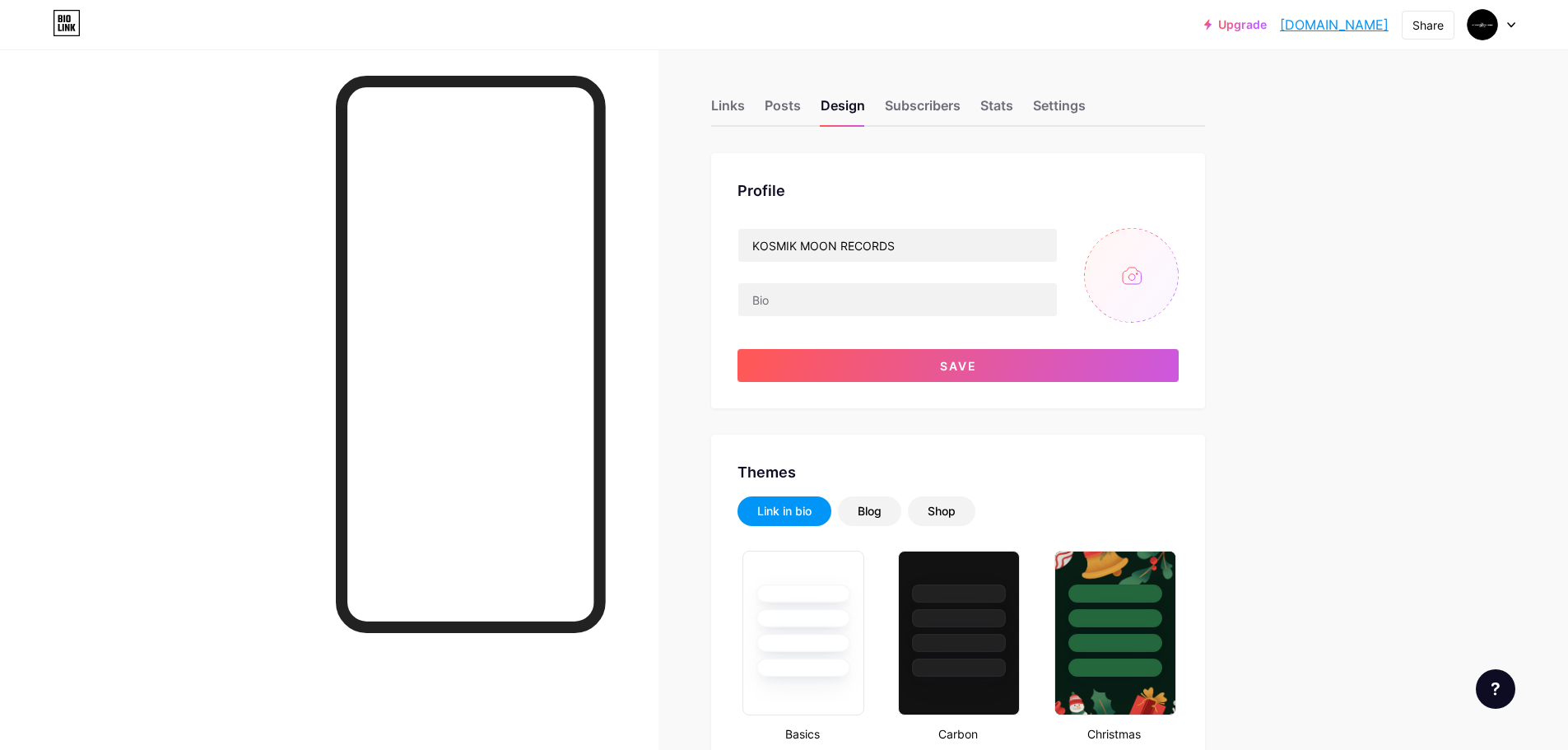
click at [1132, 276] on input "file" at bounding box center [1132, 275] width 95 height 95
type input "C:\fakepath\T - 1.png"
click at [1028, 369] on button "Save" at bounding box center [957, 366] width 441 height 33
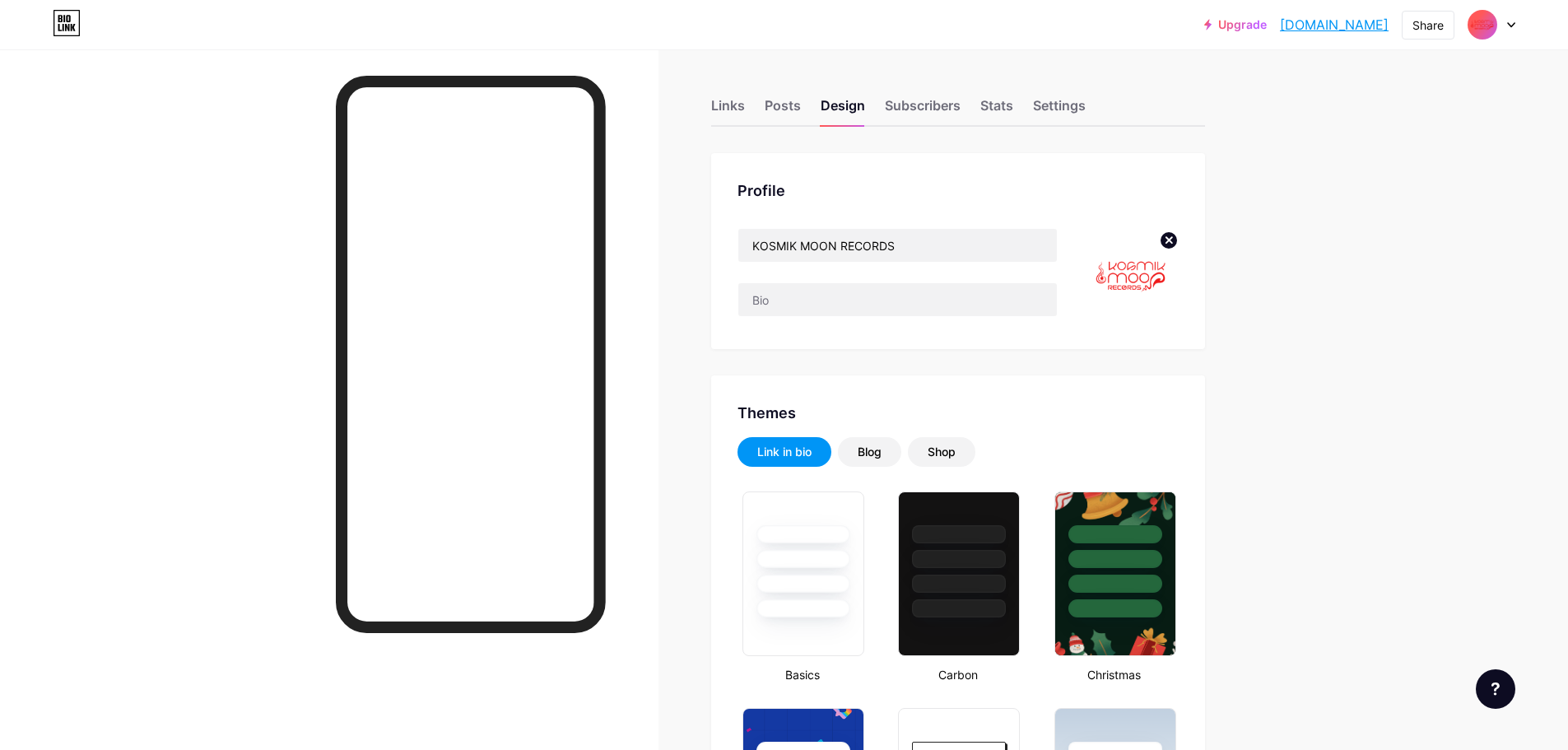
click at [1177, 241] on circle at bounding box center [1168, 240] width 18 height 18
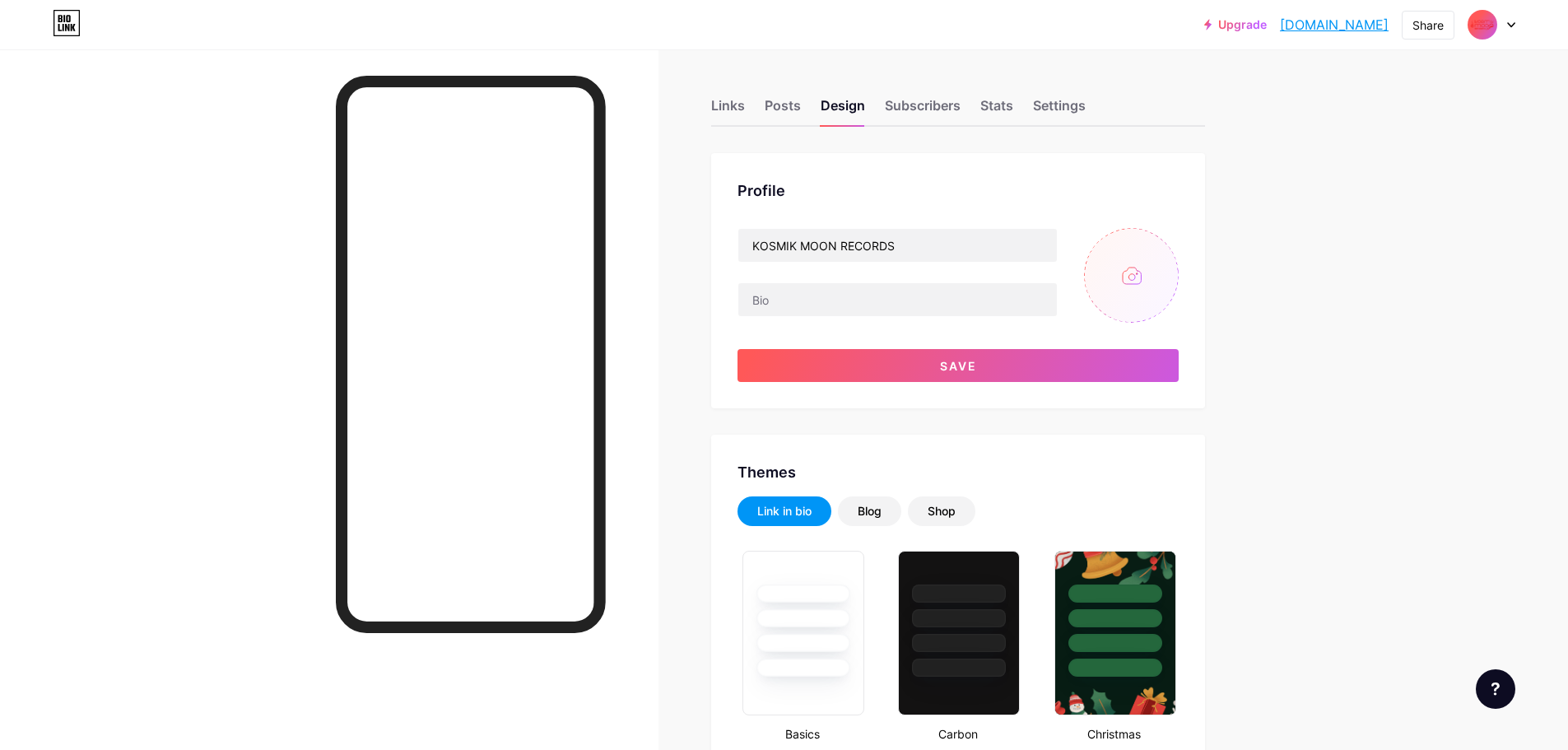
click at [1133, 276] on input "file" at bounding box center [1132, 275] width 95 height 95
type input "C:\fakepath\STUDIO - 1.png"
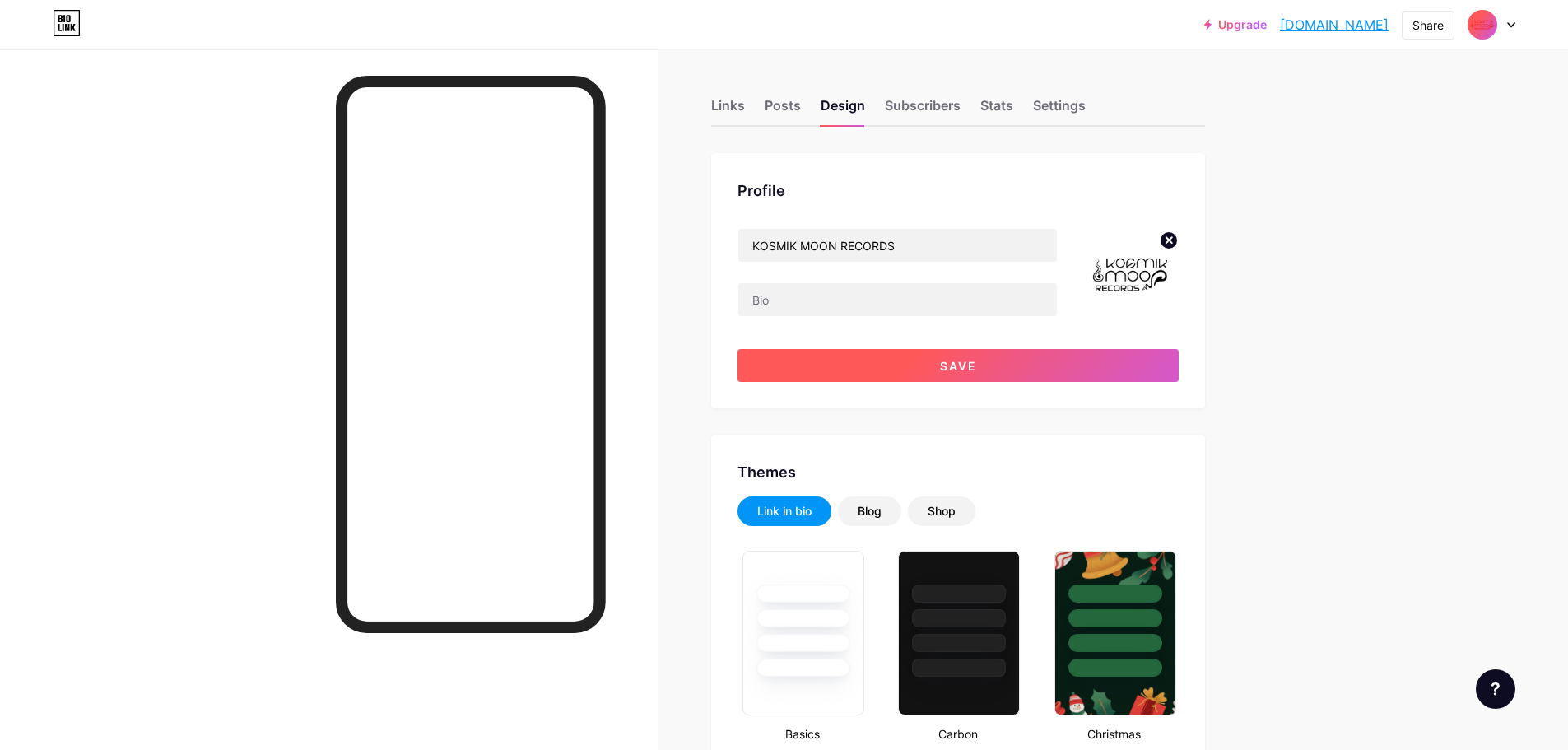
click at [1014, 361] on button "Save" at bounding box center [957, 366] width 441 height 33
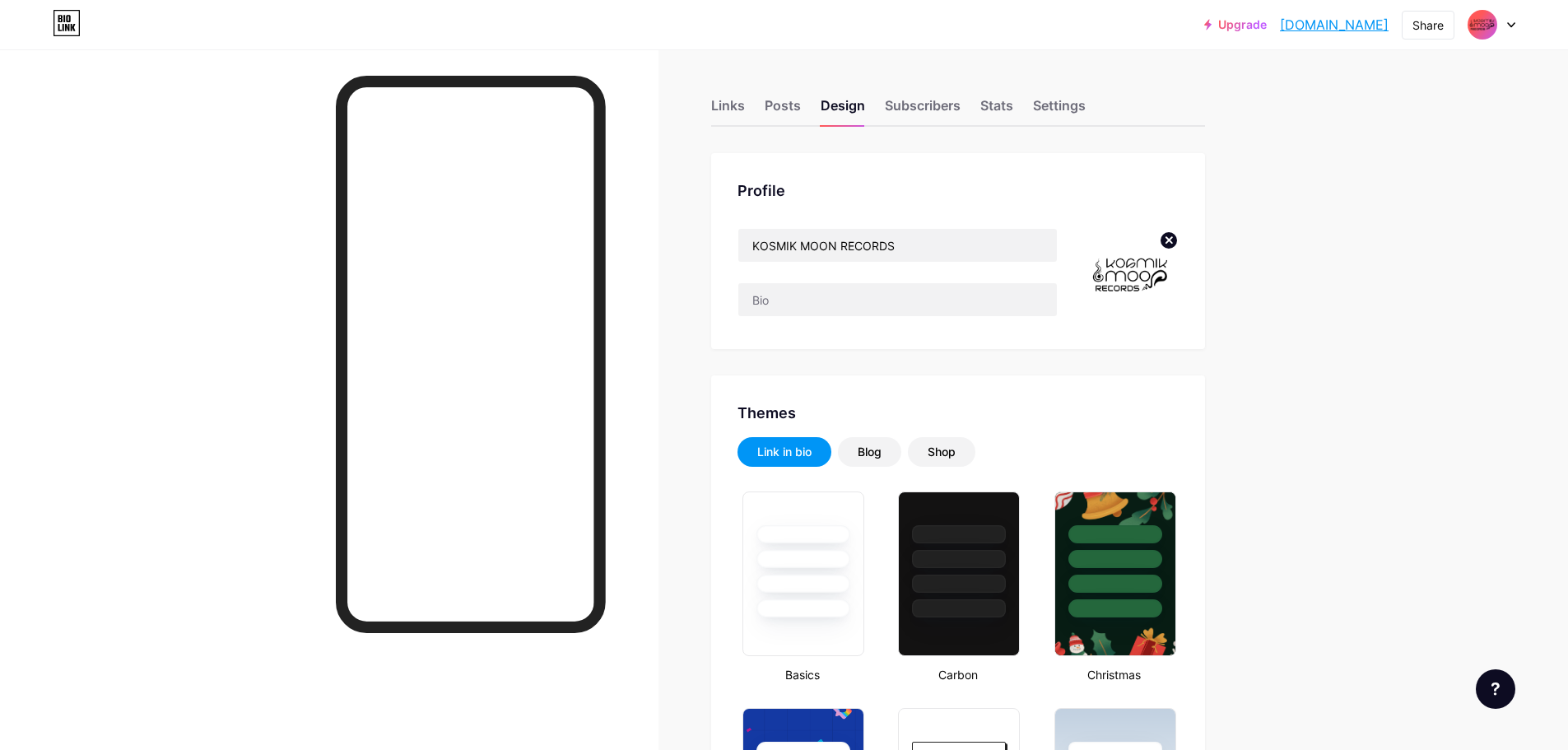
click at [1293, 27] on link "[DOMAIN_NAME]" at bounding box center [1334, 24] width 109 height 20
click at [737, 104] on div "Links" at bounding box center [727, 110] width 34 height 29
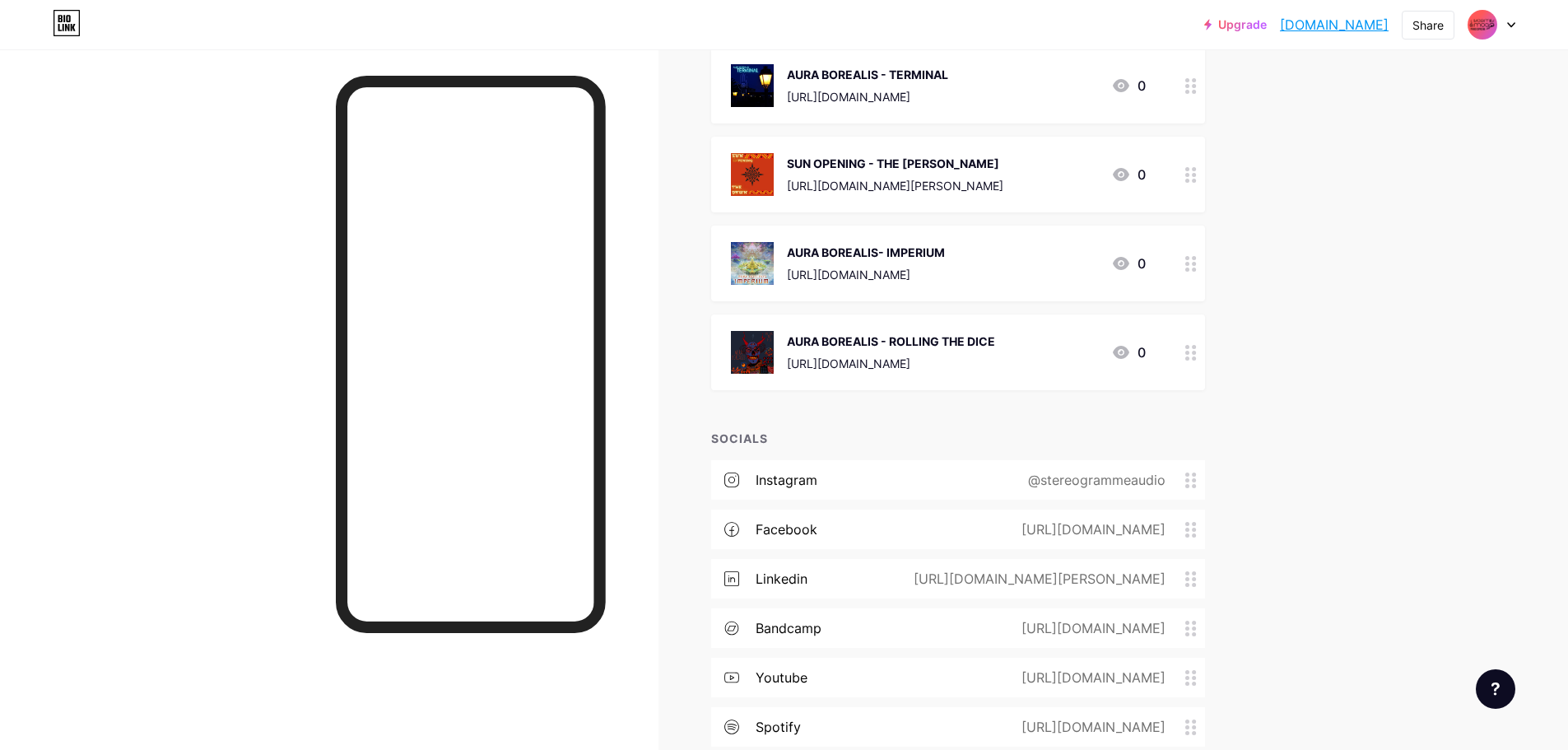
scroll to position [2296, 0]
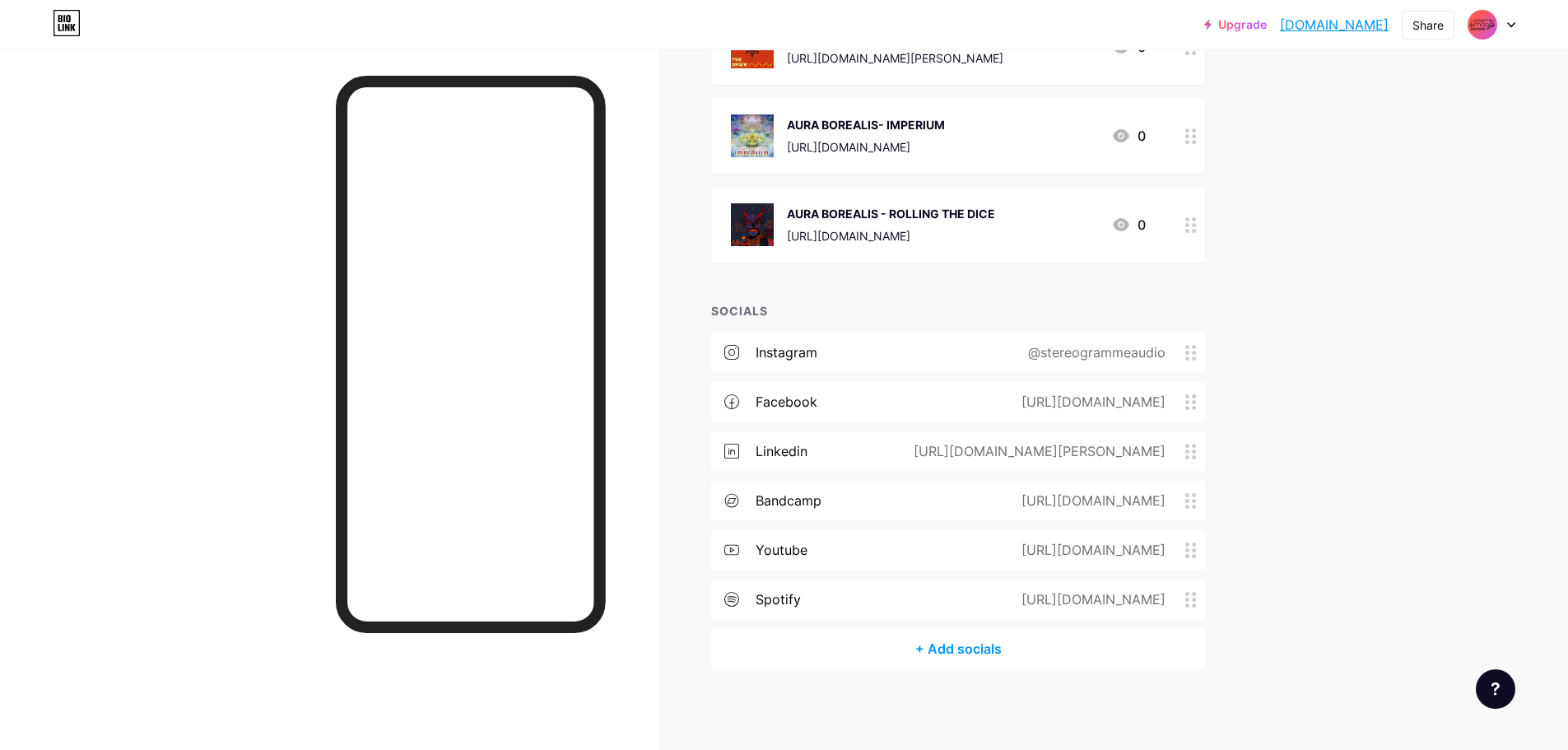
click at [1189, 456] on circle at bounding box center [1187, 457] width 4 height 4
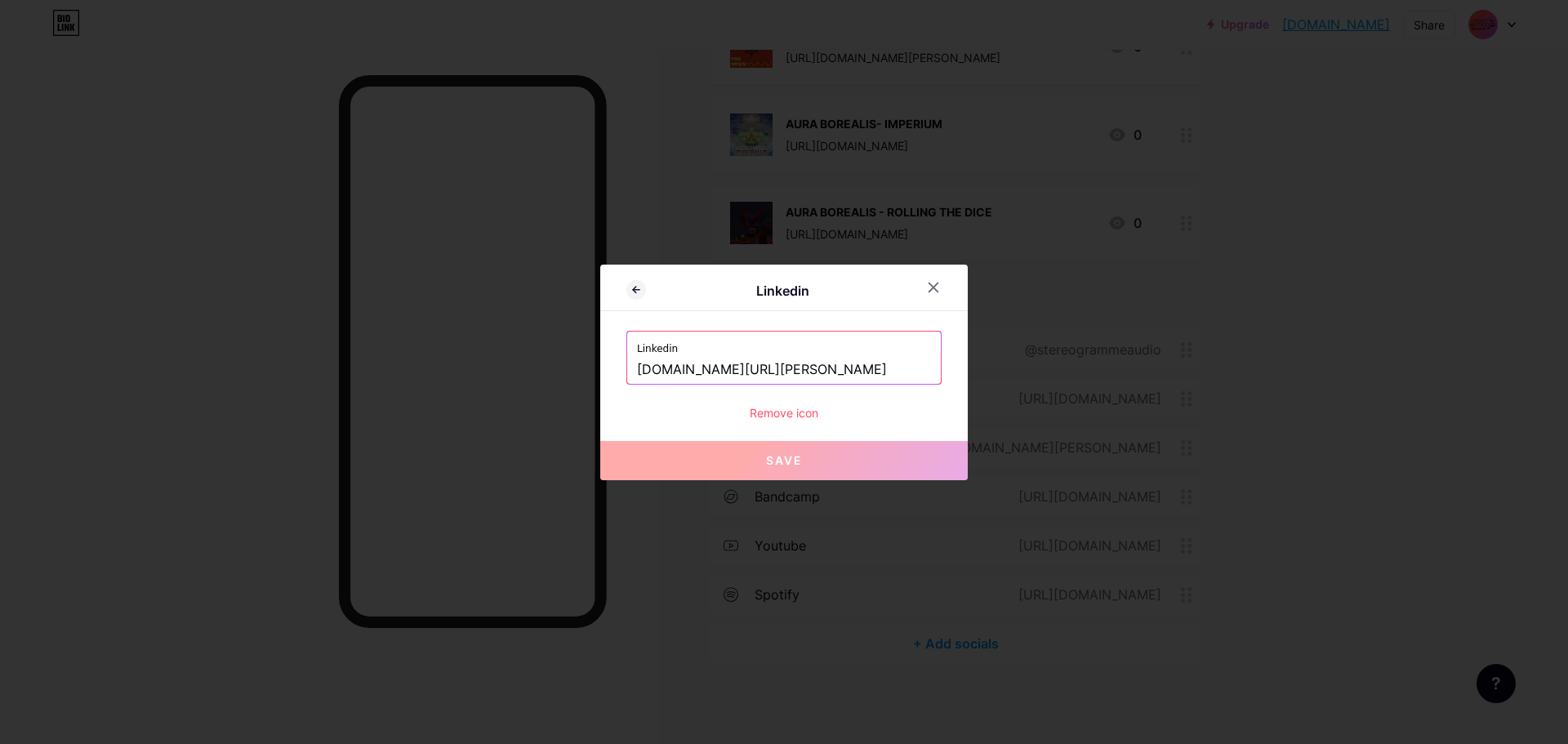
click at [801, 409] on div "Remove icon" at bounding box center [784, 413] width 315 height 17
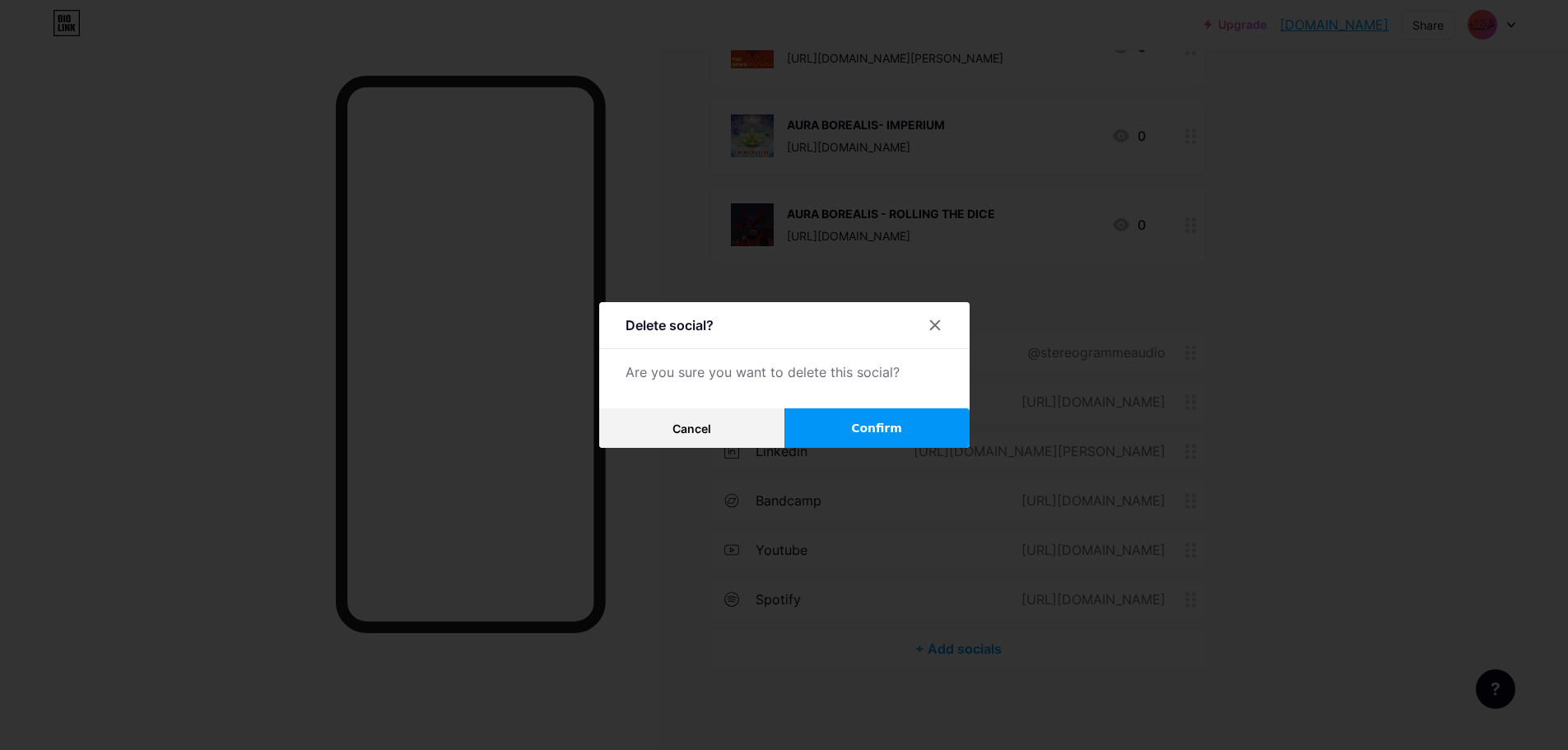
click at [867, 421] on button "Confirm" at bounding box center [876, 428] width 185 height 40
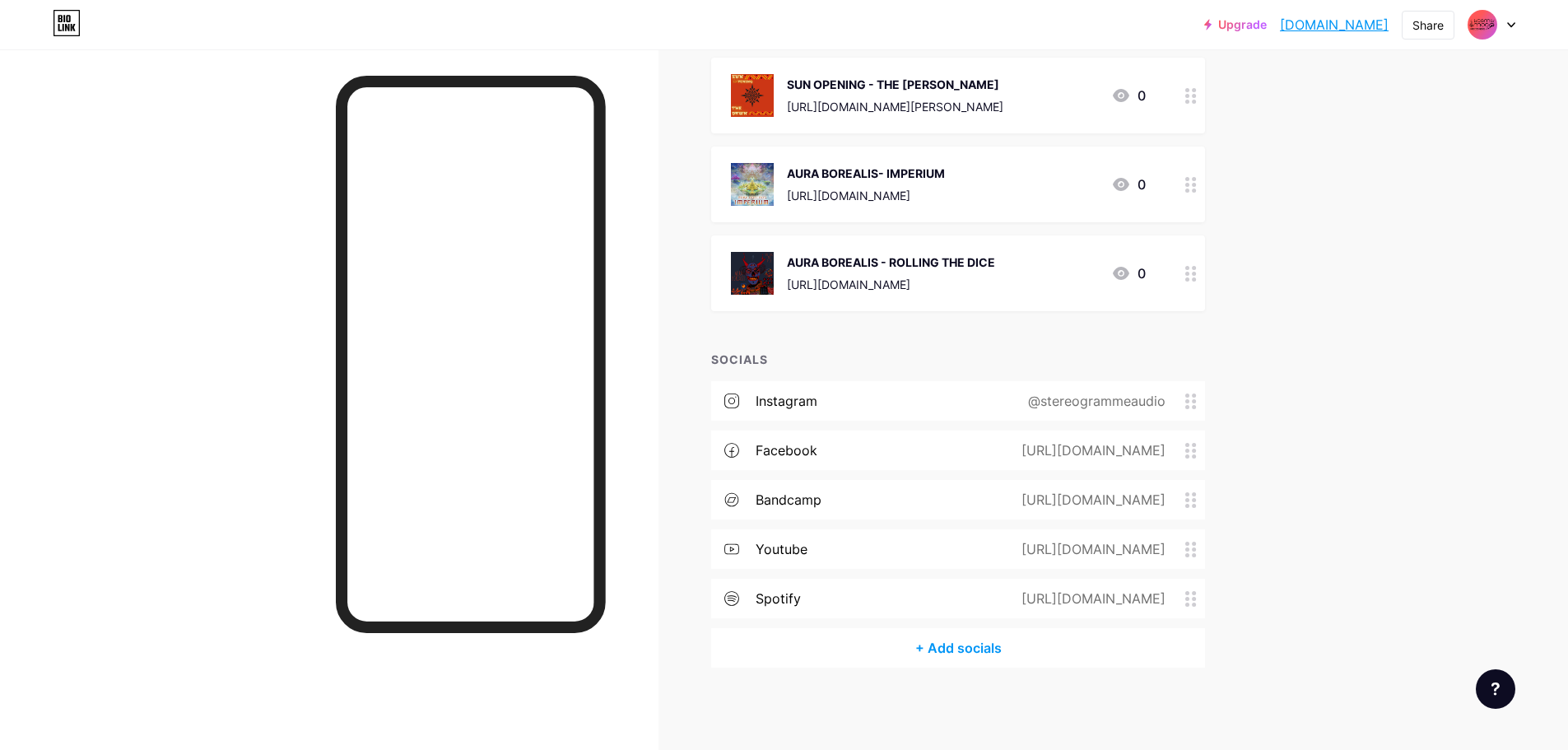
scroll to position [2247, 0]
click at [1195, 451] on circle at bounding box center [1194, 451] width 4 height 4
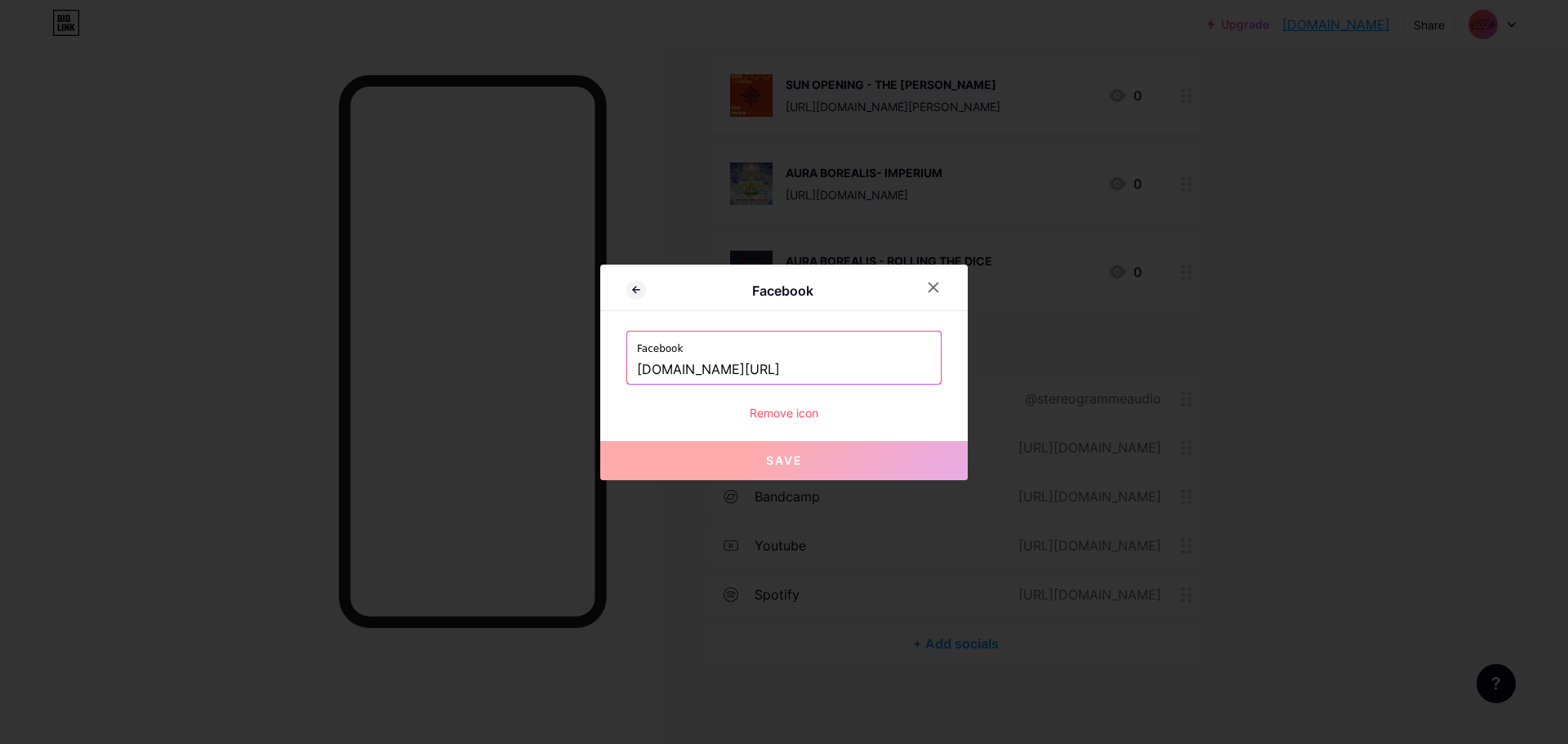
click at [746, 420] on div "Remove icon" at bounding box center [784, 413] width 315 height 17
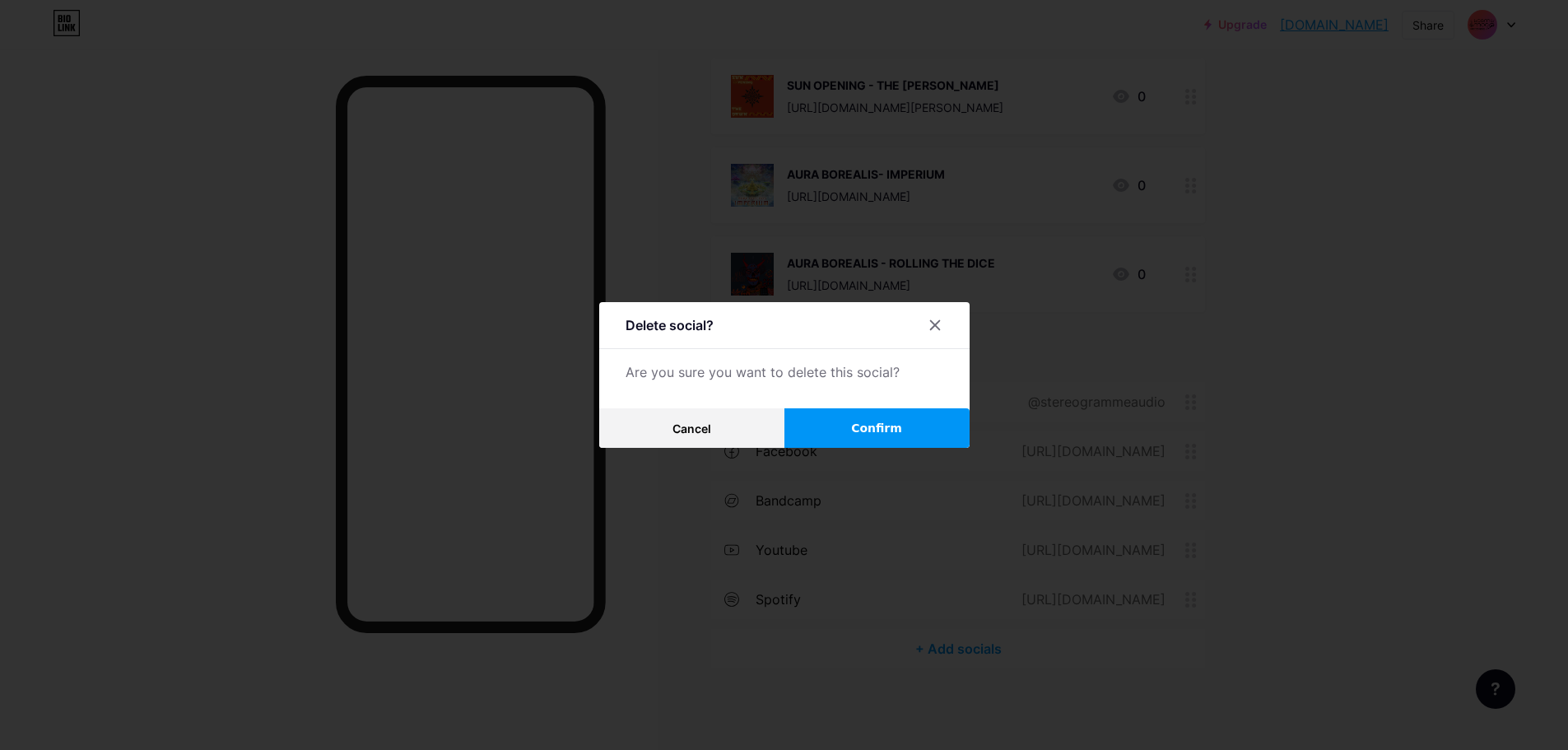
click at [902, 424] on span "Confirm" at bounding box center [876, 429] width 51 height 17
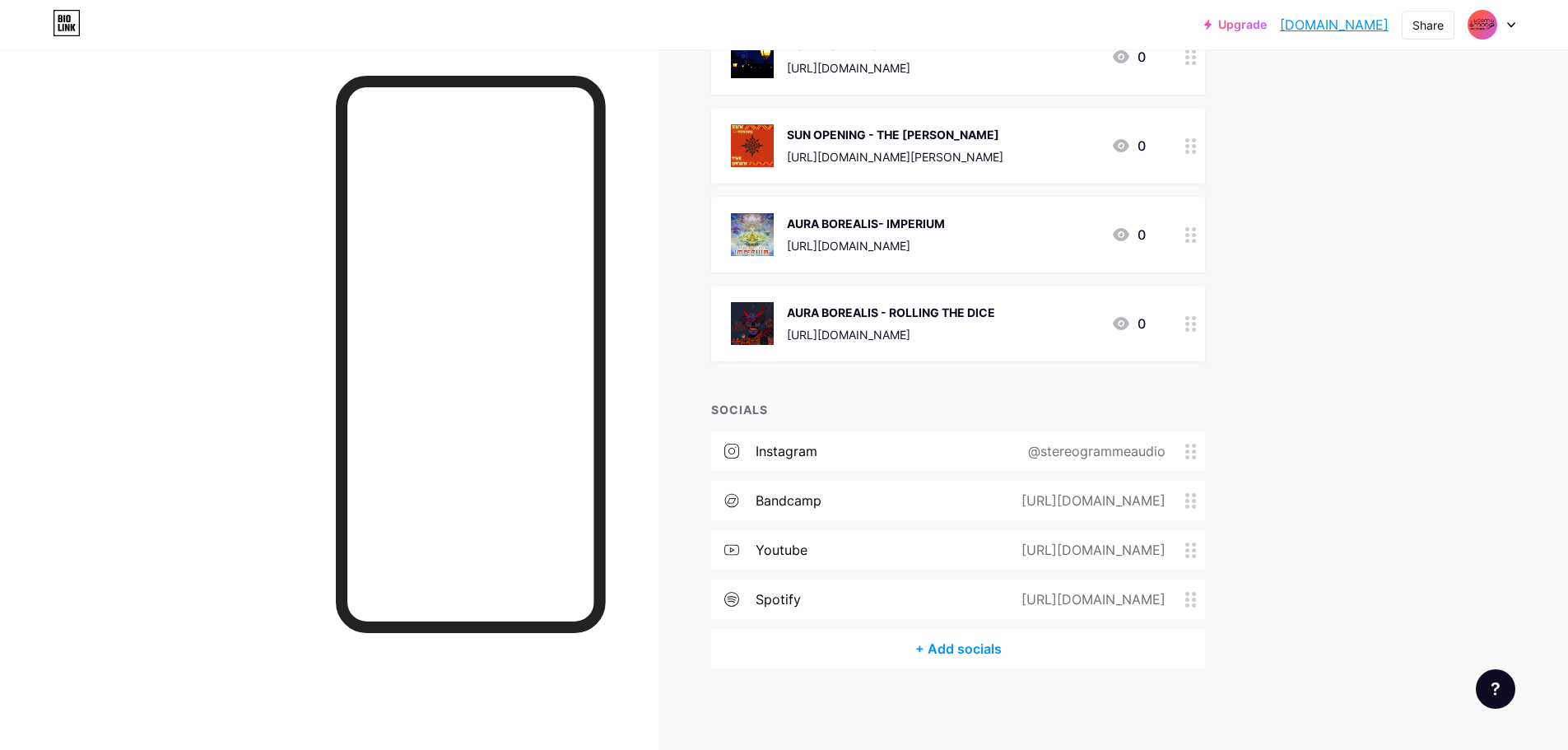
click at [1196, 449] on icon at bounding box center [1190, 451] width 11 height 16
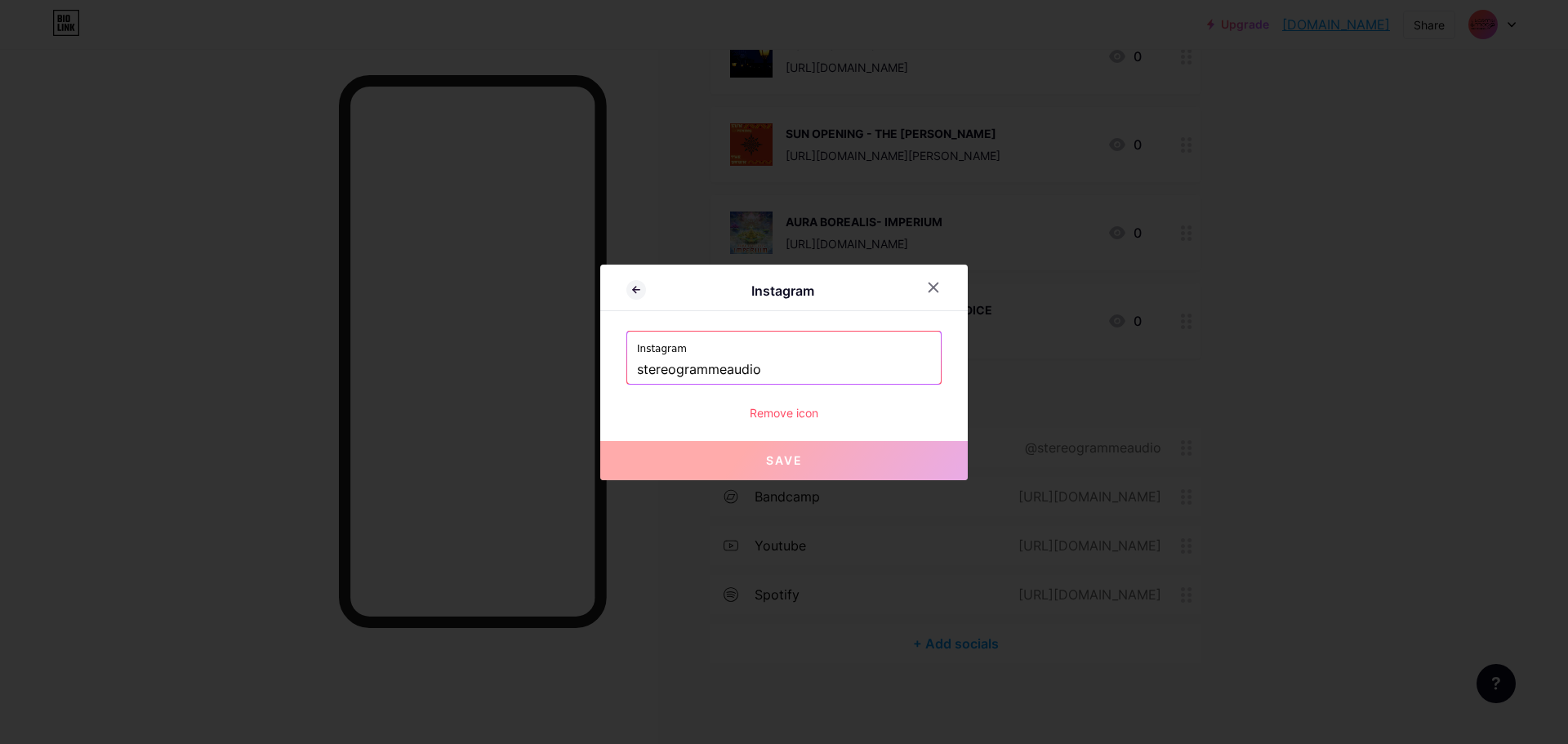
click at [784, 418] on div "Remove icon" at bounding box center [784, 413] width 315 height 17
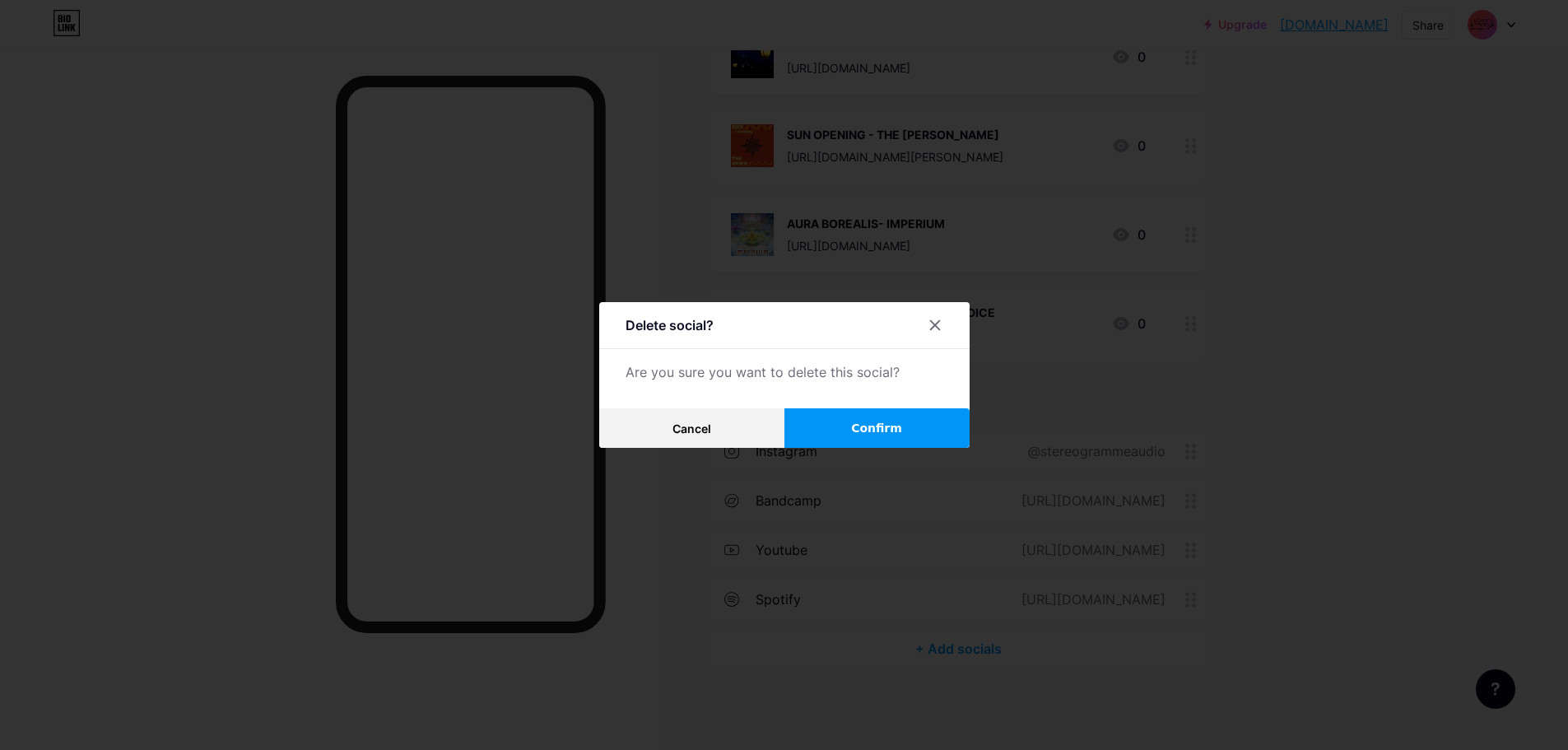
click at [916, 419] on button "Confirm" at bounding box center [876, 428] width 185 height 40
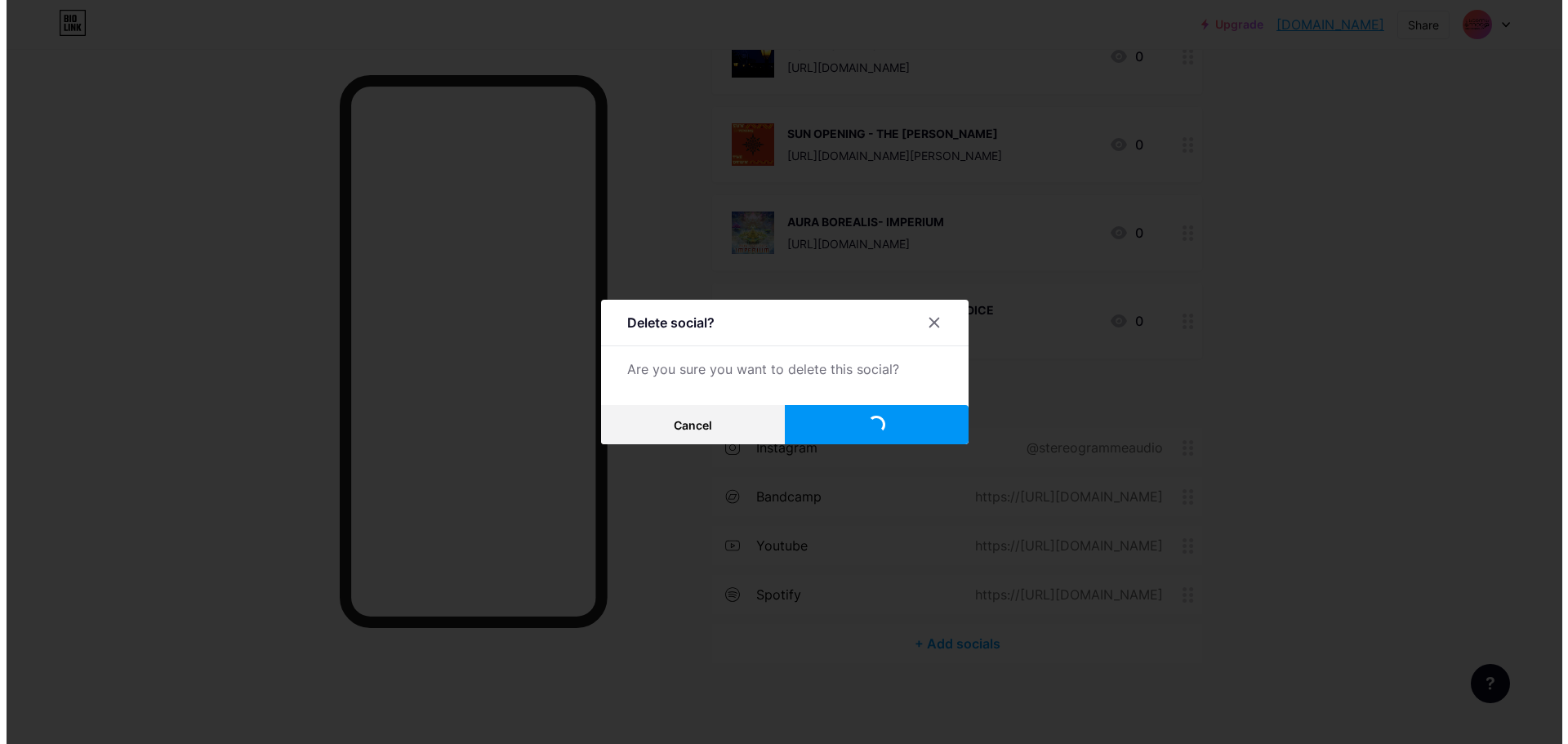
scroll to position [2131, 0]
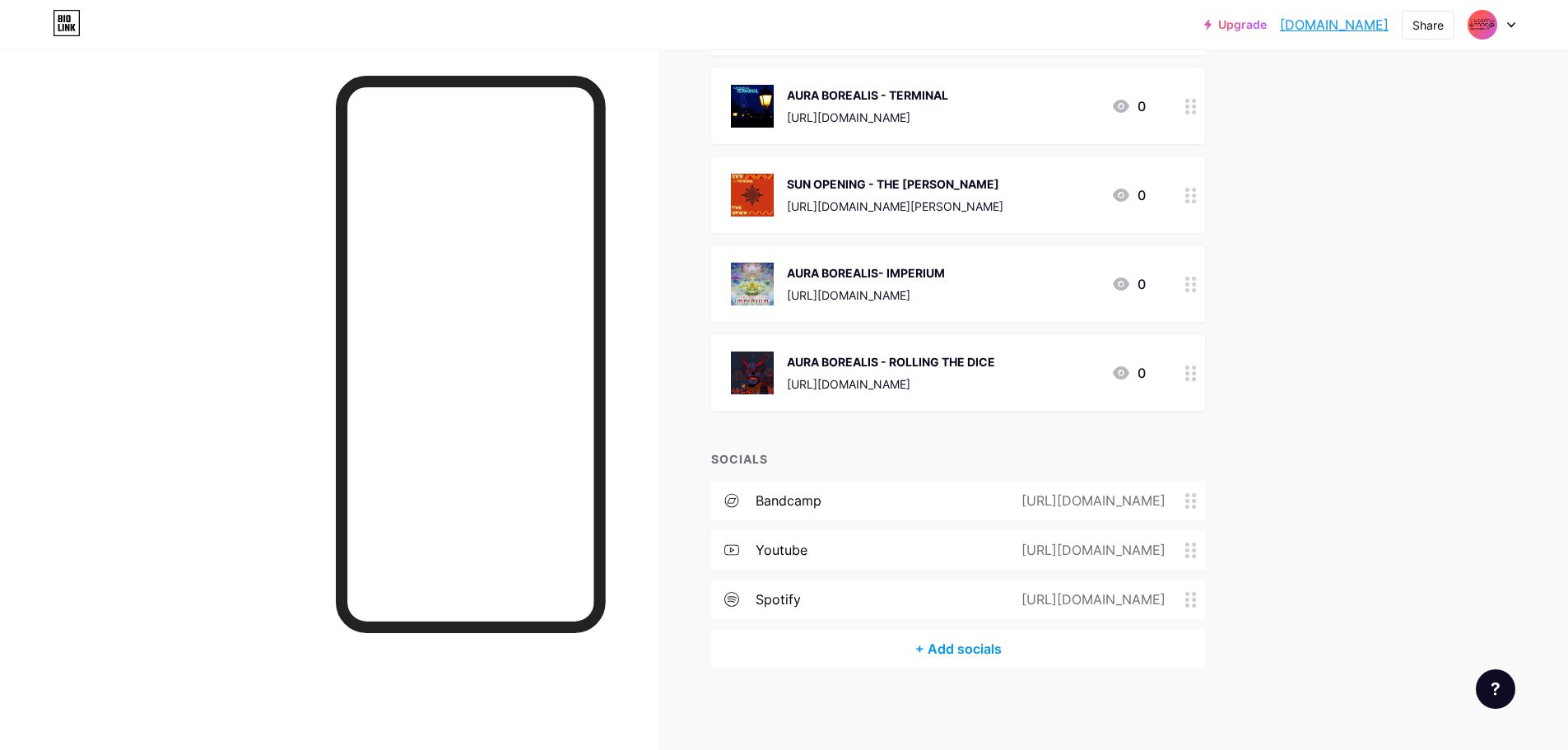
click at [962, 652] on div "+ Add socials" at bounding box center [957, 649] width 494 height 40
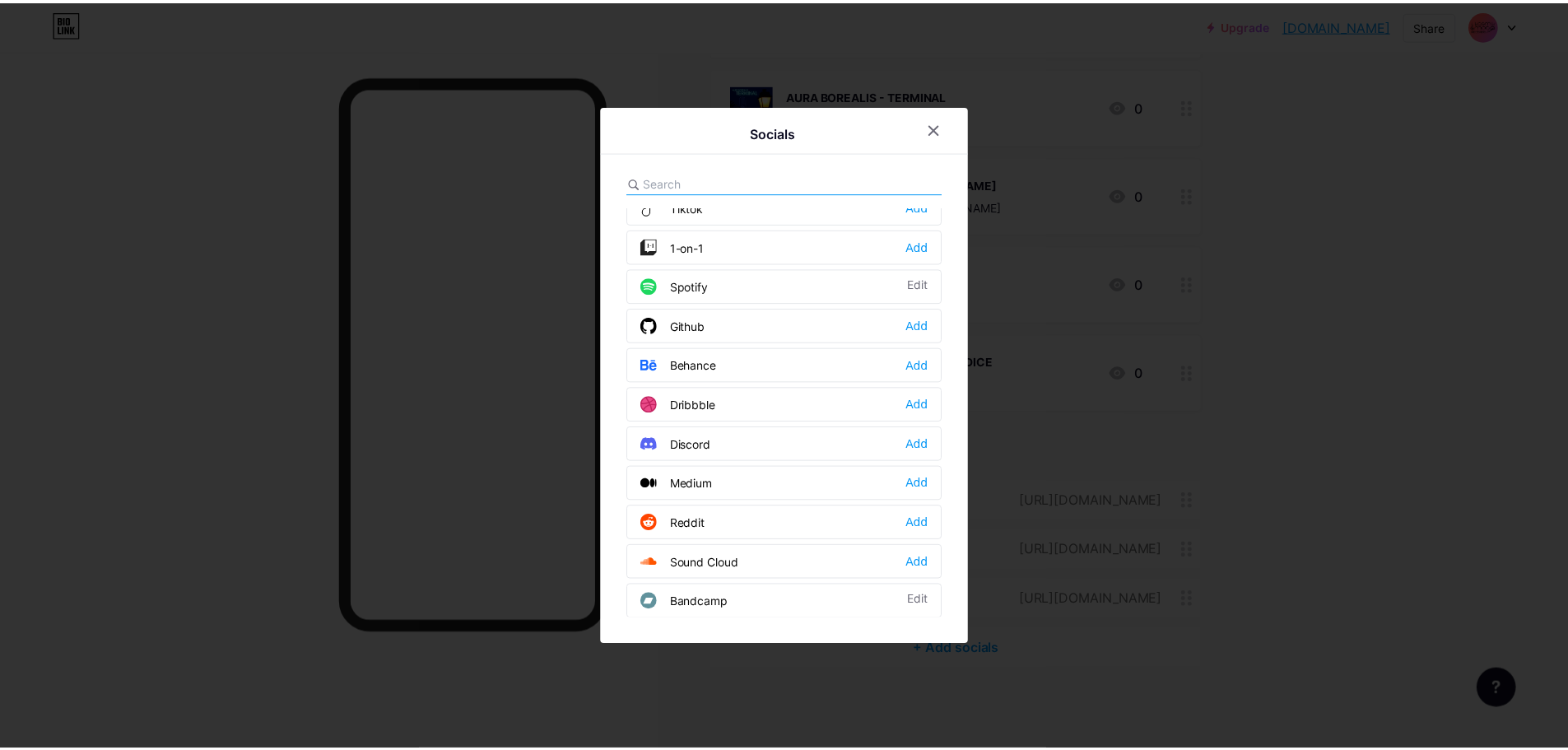
scroll to position [330, 0]
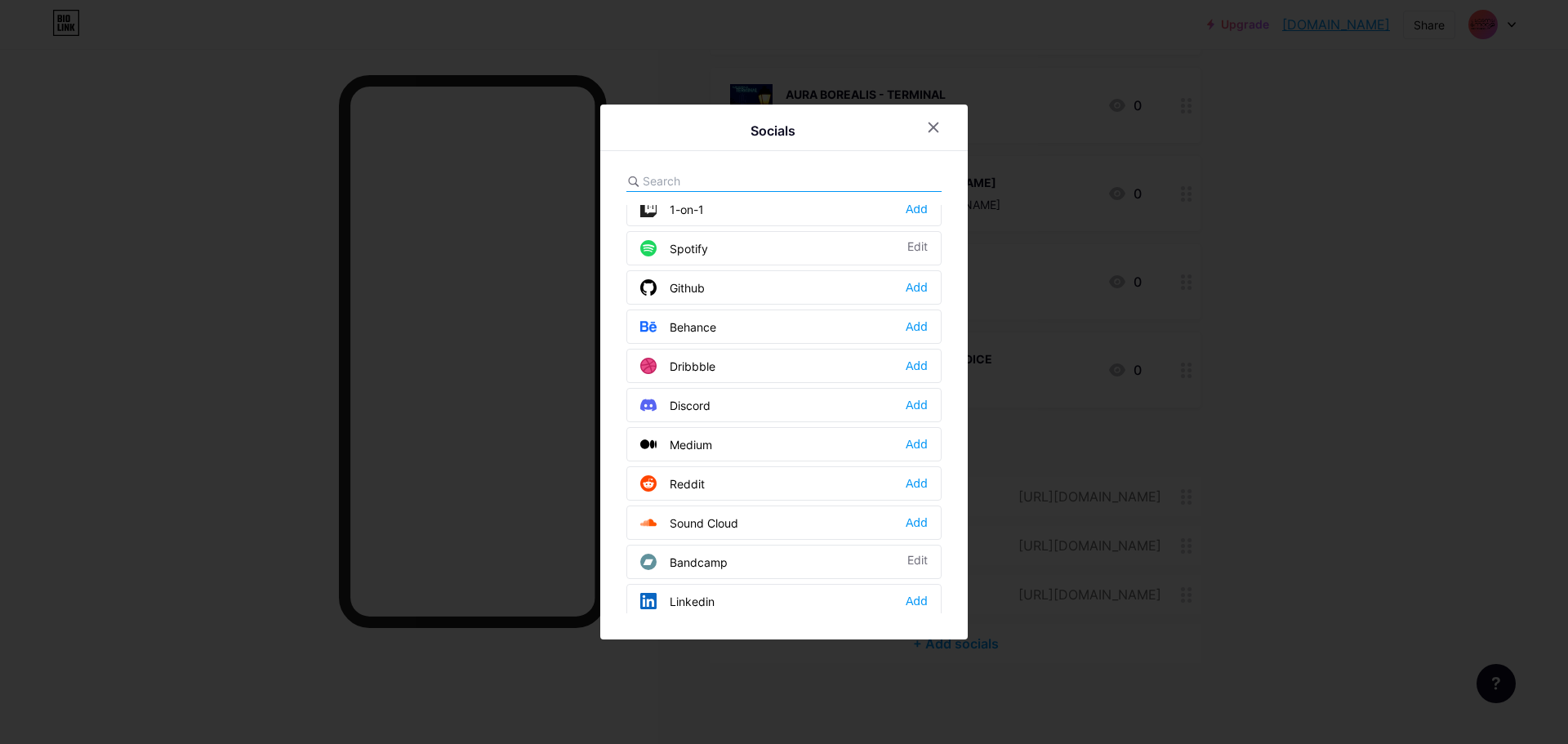
click at [930, 519] on div "Sound Cloud Add" at bounding box center [784, 523] width 315 height 34
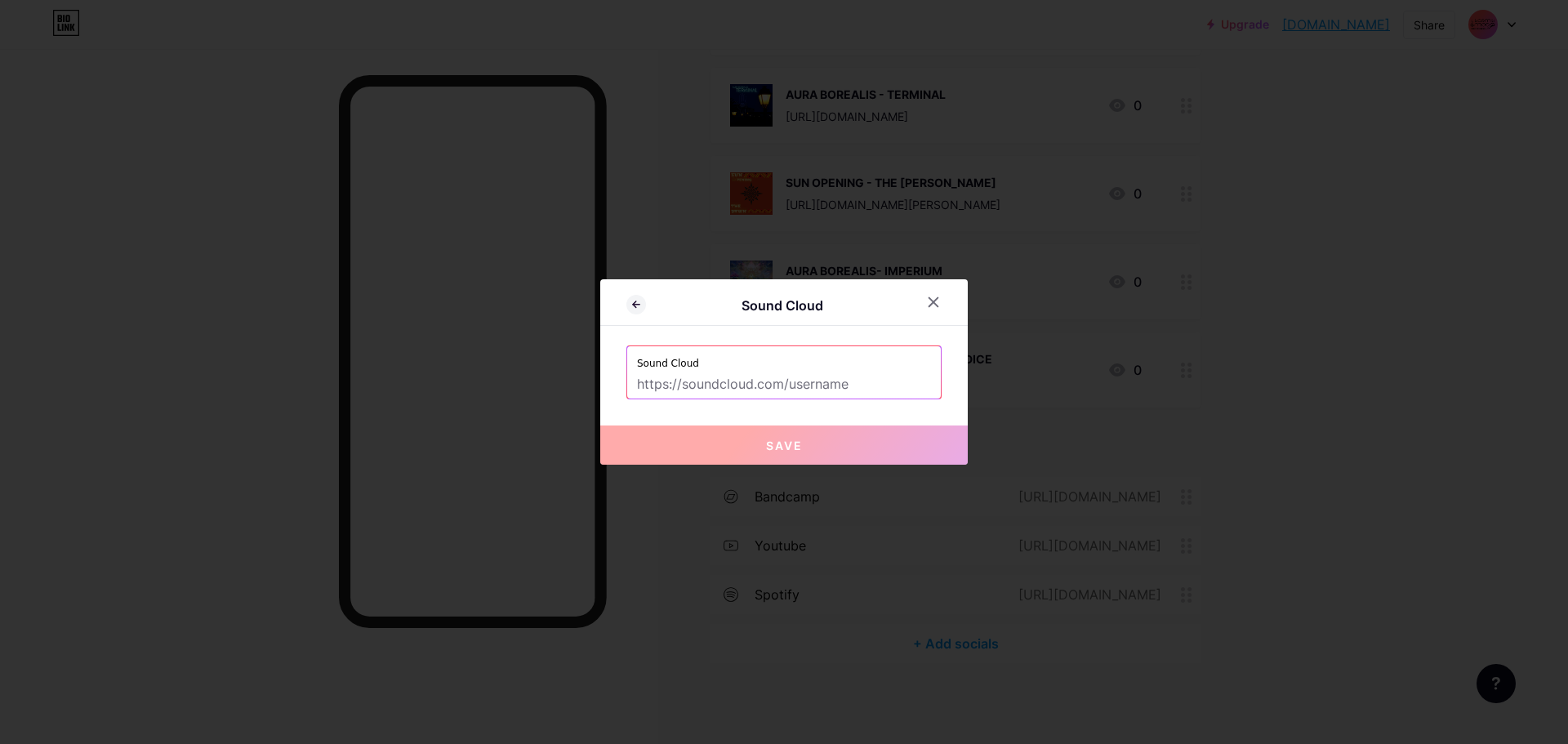
click at [799, 390] on input "text" at bounding box center [784, 384] width 294 height 27
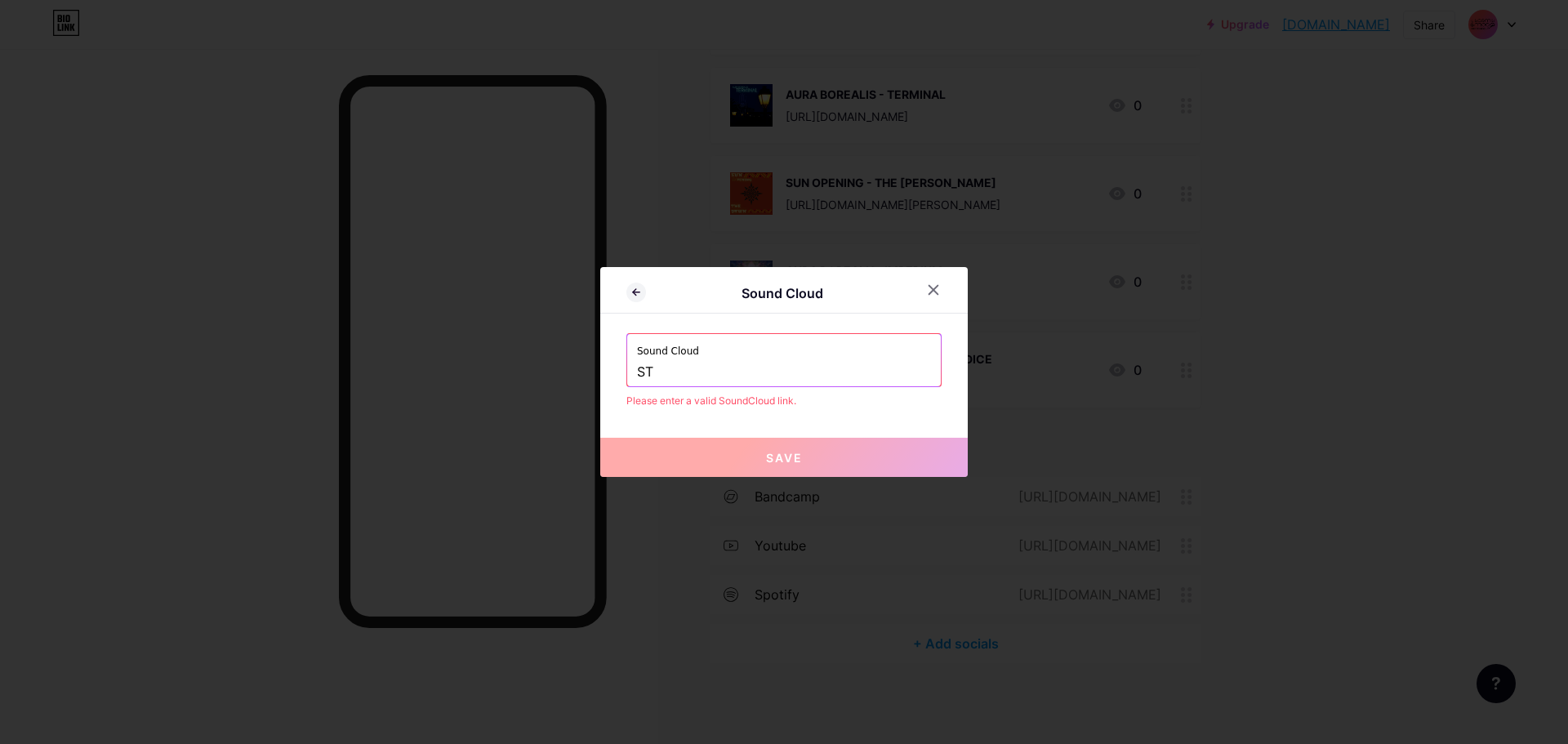
type input "S"
drag, startPoint x: 638, startPoint y: 373, endPoint x: 778, endPoint y: 367, distance: 140.1
click at [758, 368] on input "text" at bounding box center [784, 372] width 294 height 27
click at [769, 366] on input "text" at bounding box center [784, 372] width 294 height 27
paste input "[URL][DOMAIN_NAME]"
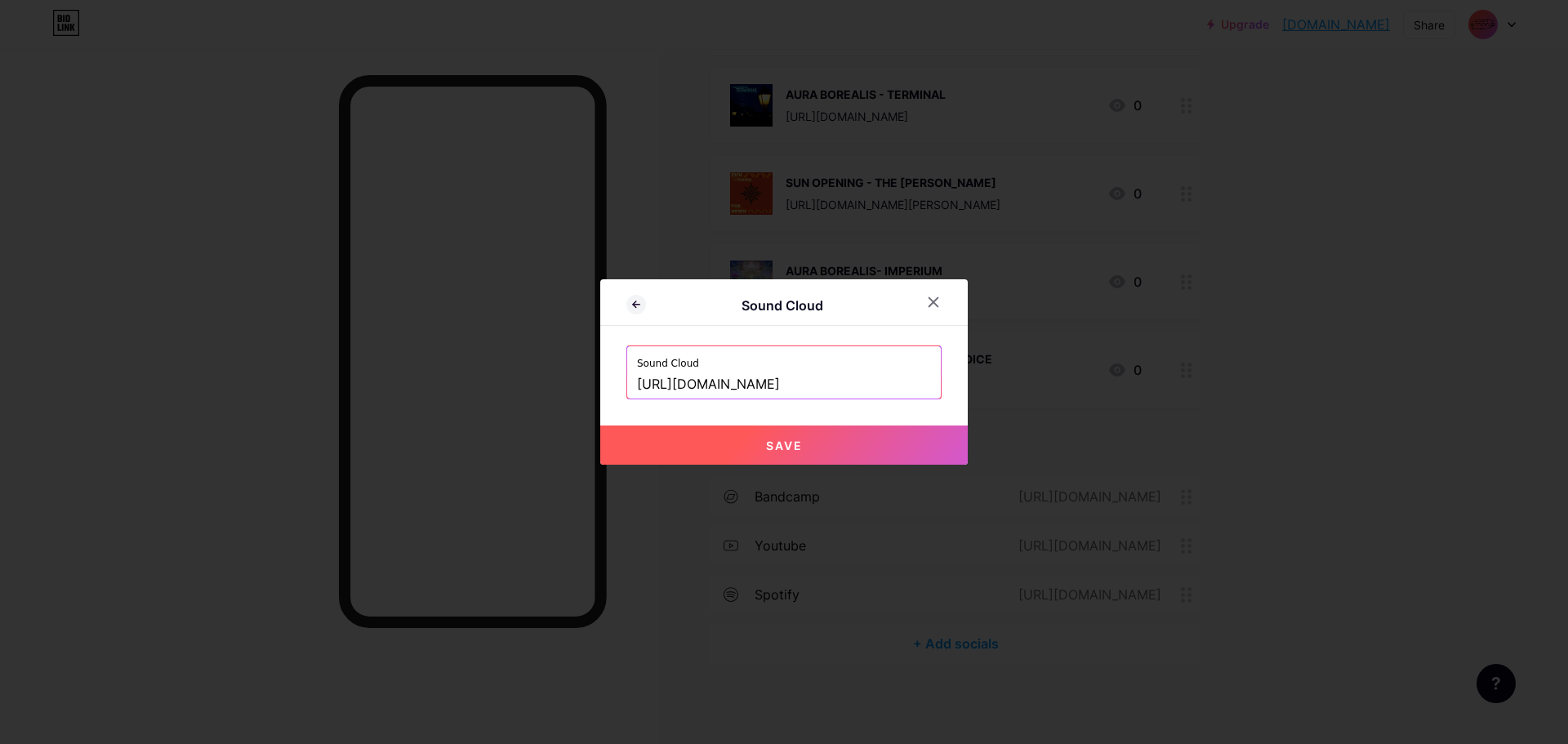
type input "[URL][DOMAIN_NAME]"
click at [817, 437] on button "Save" at bounding box center [783, 445] width 367 height 39
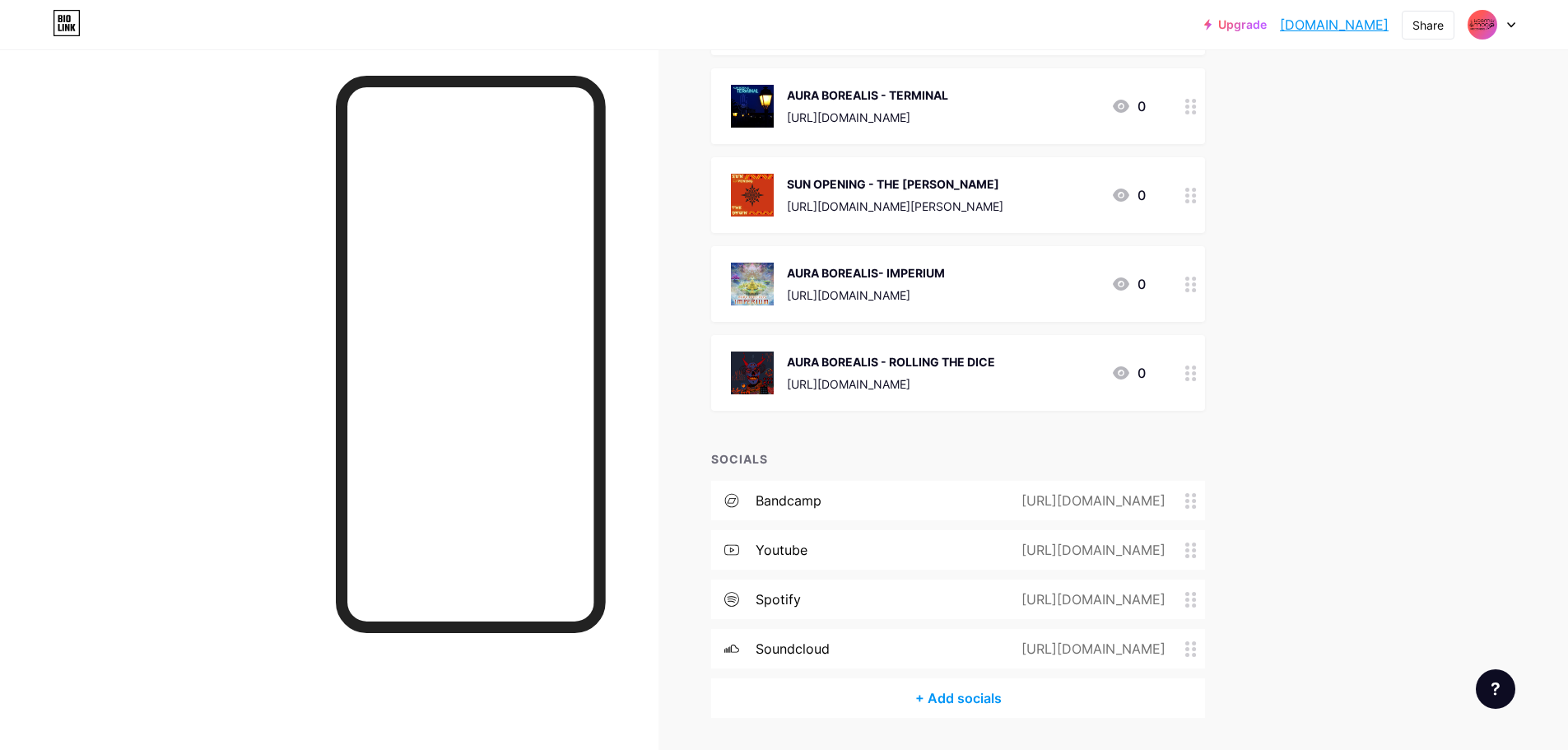
click at [1328, 28] on link "[DOMAIN_NAME]" at bounding box center [1334, 24] width 109 height 20
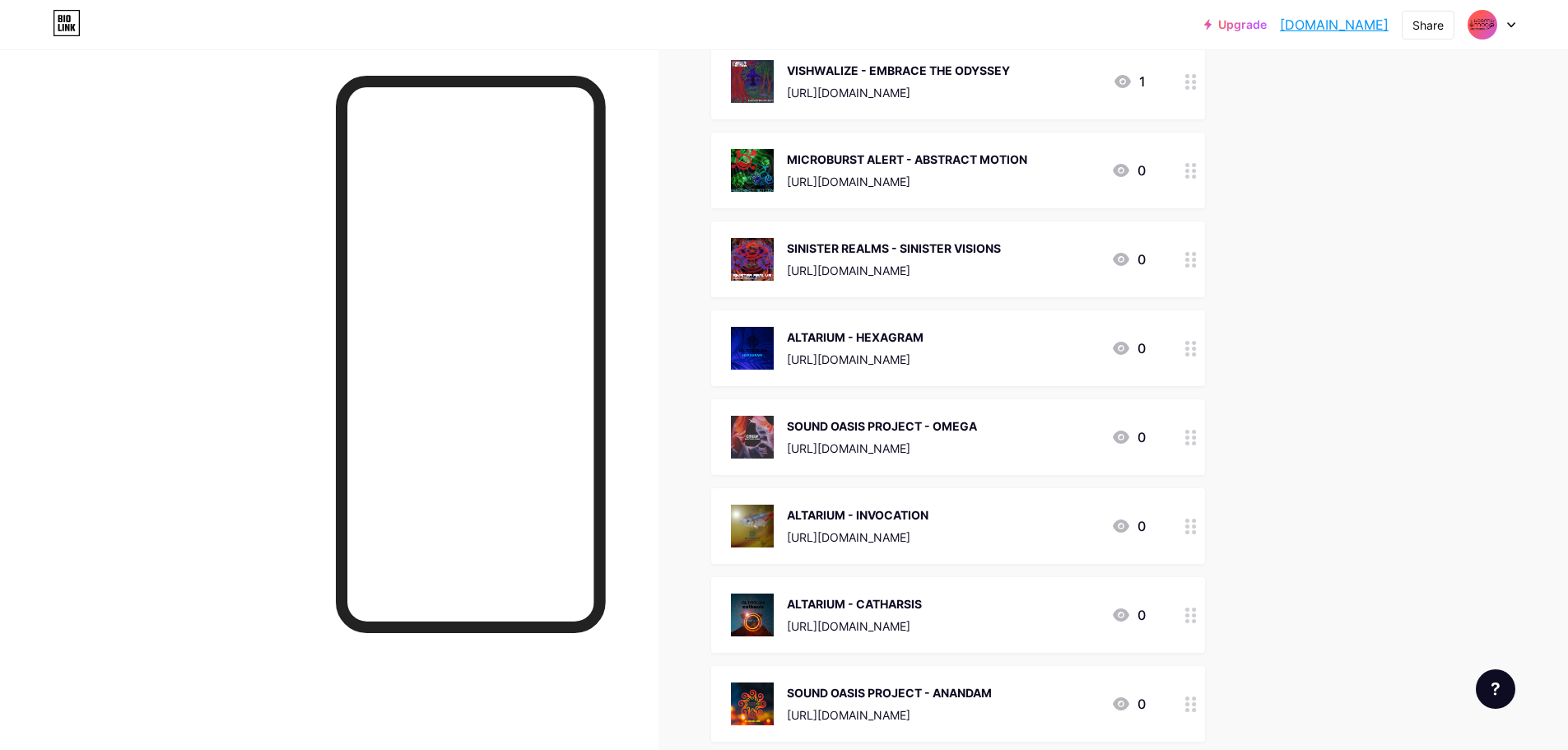
scroll to position [0, 0]
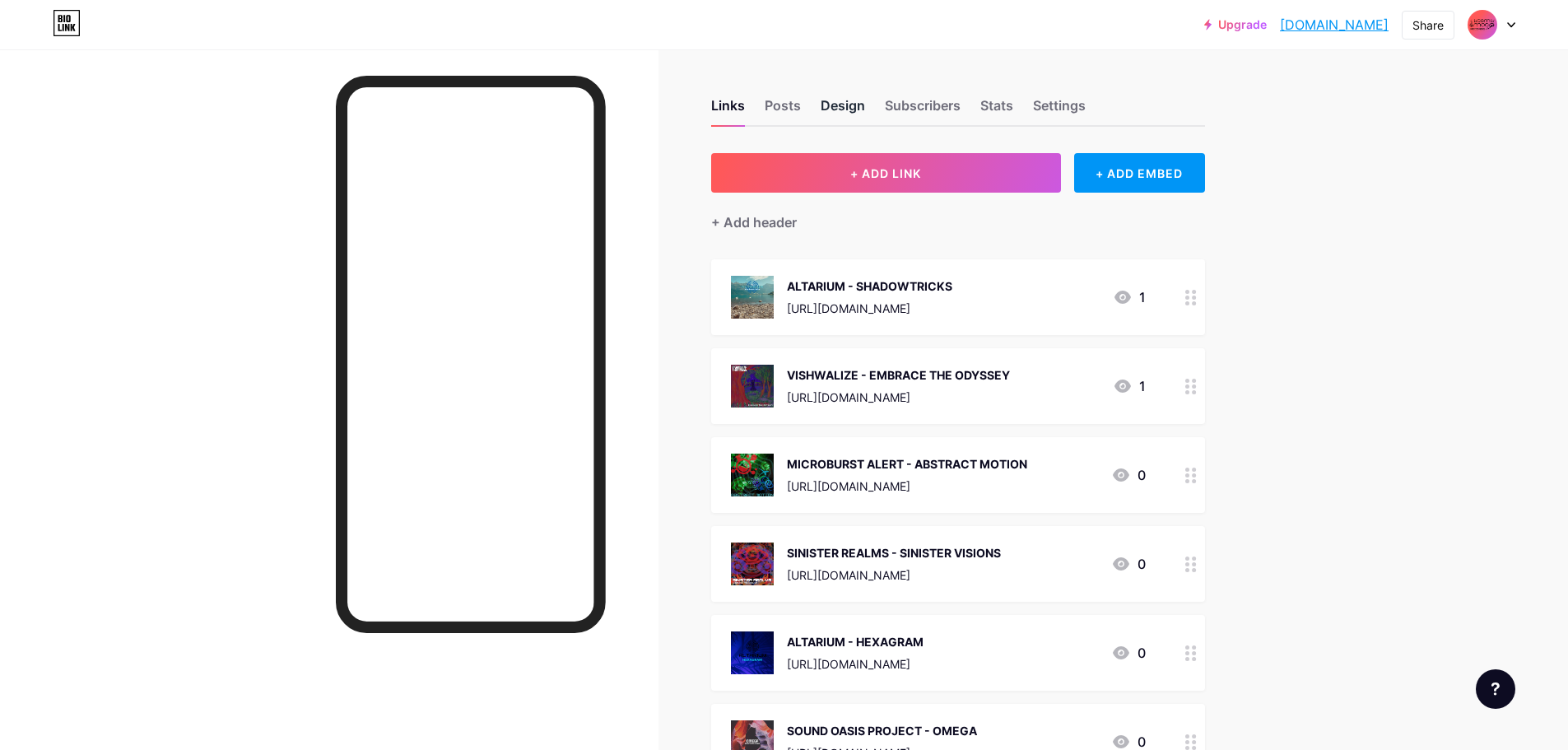
drag, startPoint x: 790, startPoint y: 104, endPoint x: 843, endPoint y: 105, distance: 53.0
click at [791, 104] on div "Posts" at bounding box center [782, 110] width 36 height 29
click at [843, 105] on div "Design" at bounding box center [843, 110] width 45 height 29
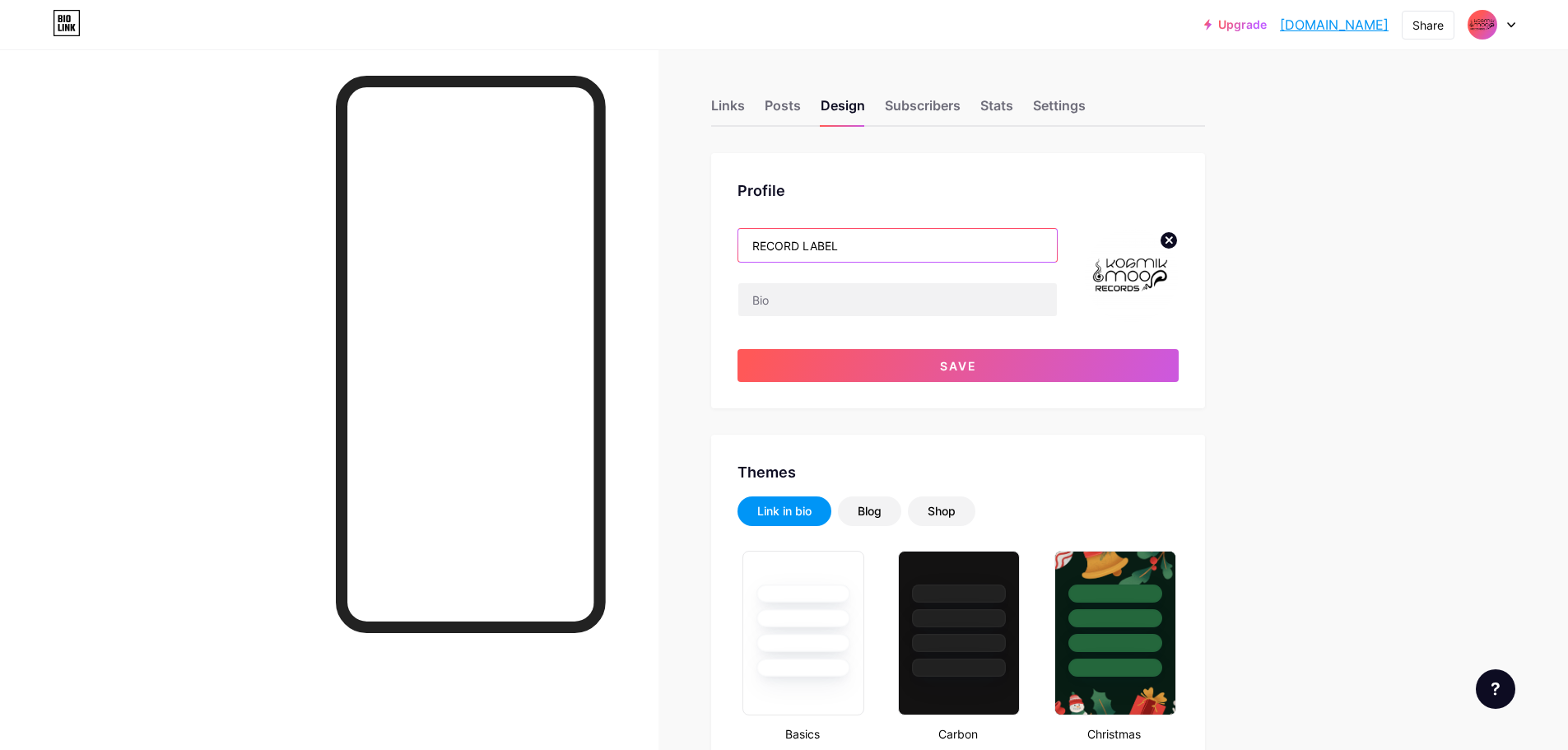
type input "RECORD LABEL"
type input "#00aaff"
type input "#000000"
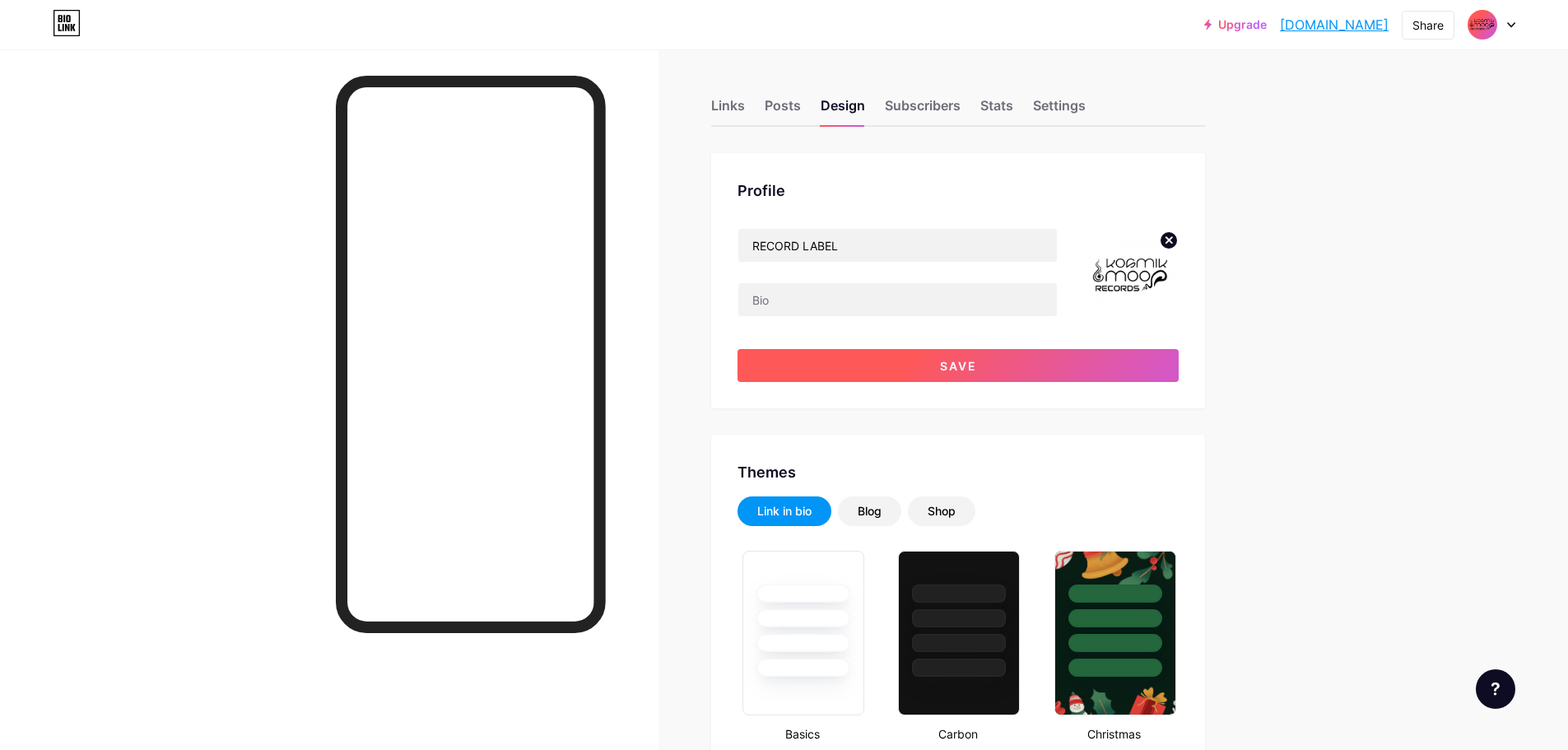
click at [982, 372] on button "Save" at bounding box center [957, 366] width 441 height 33
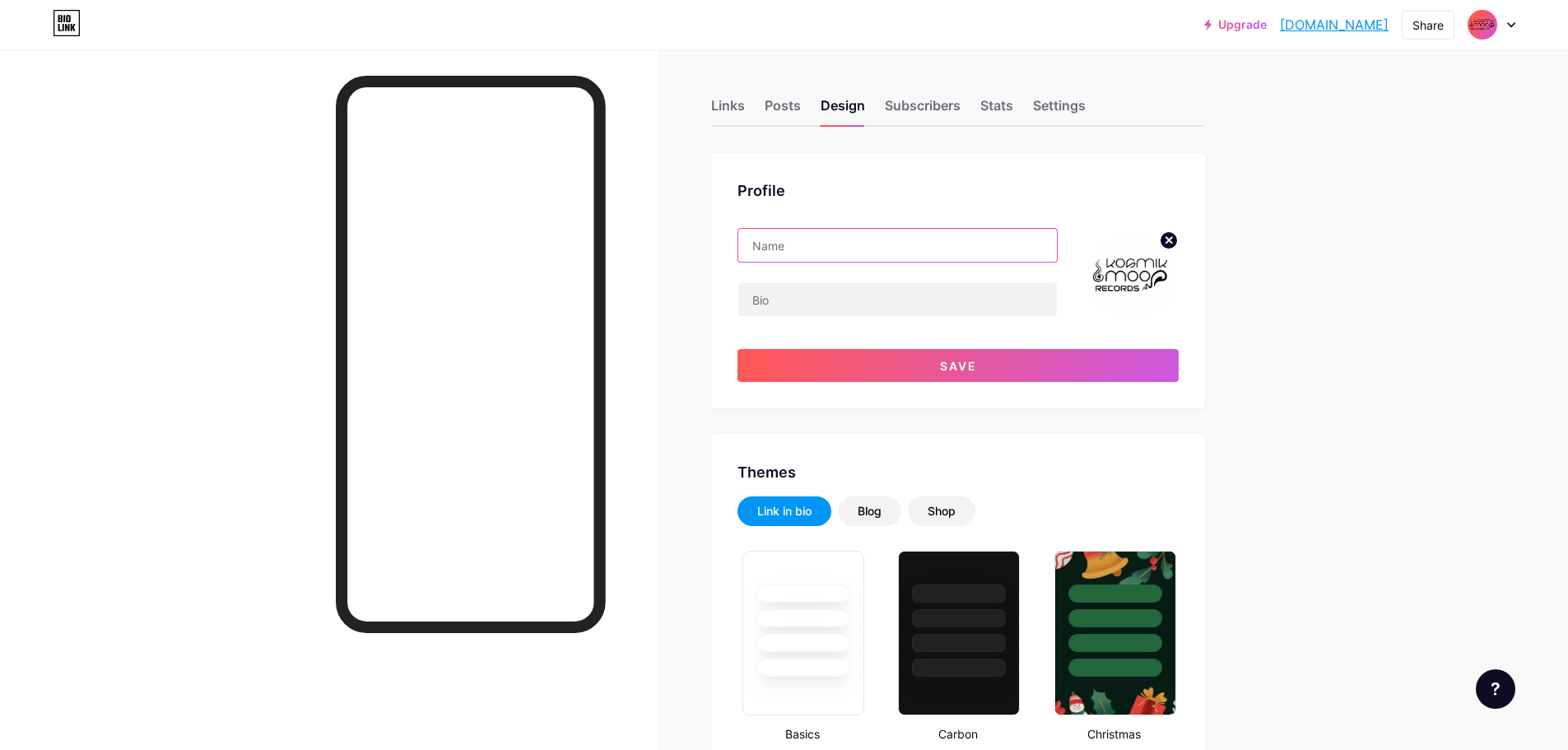
paste input "© Stereogramme Audio"
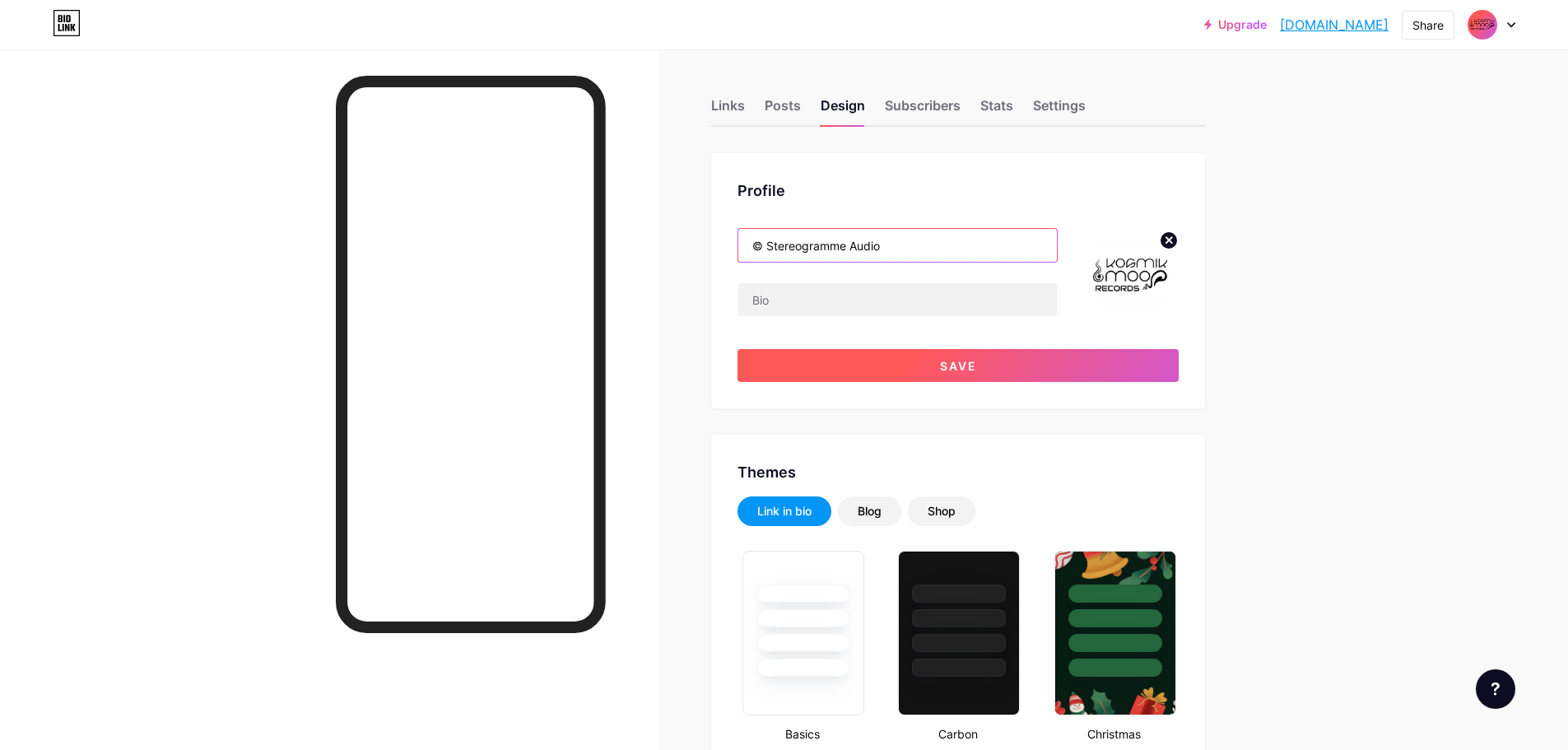
type input "© Stereogramme Audio"
click at [939, 380] on button "Save" at bounding box center [957, 366] width 441 height 33
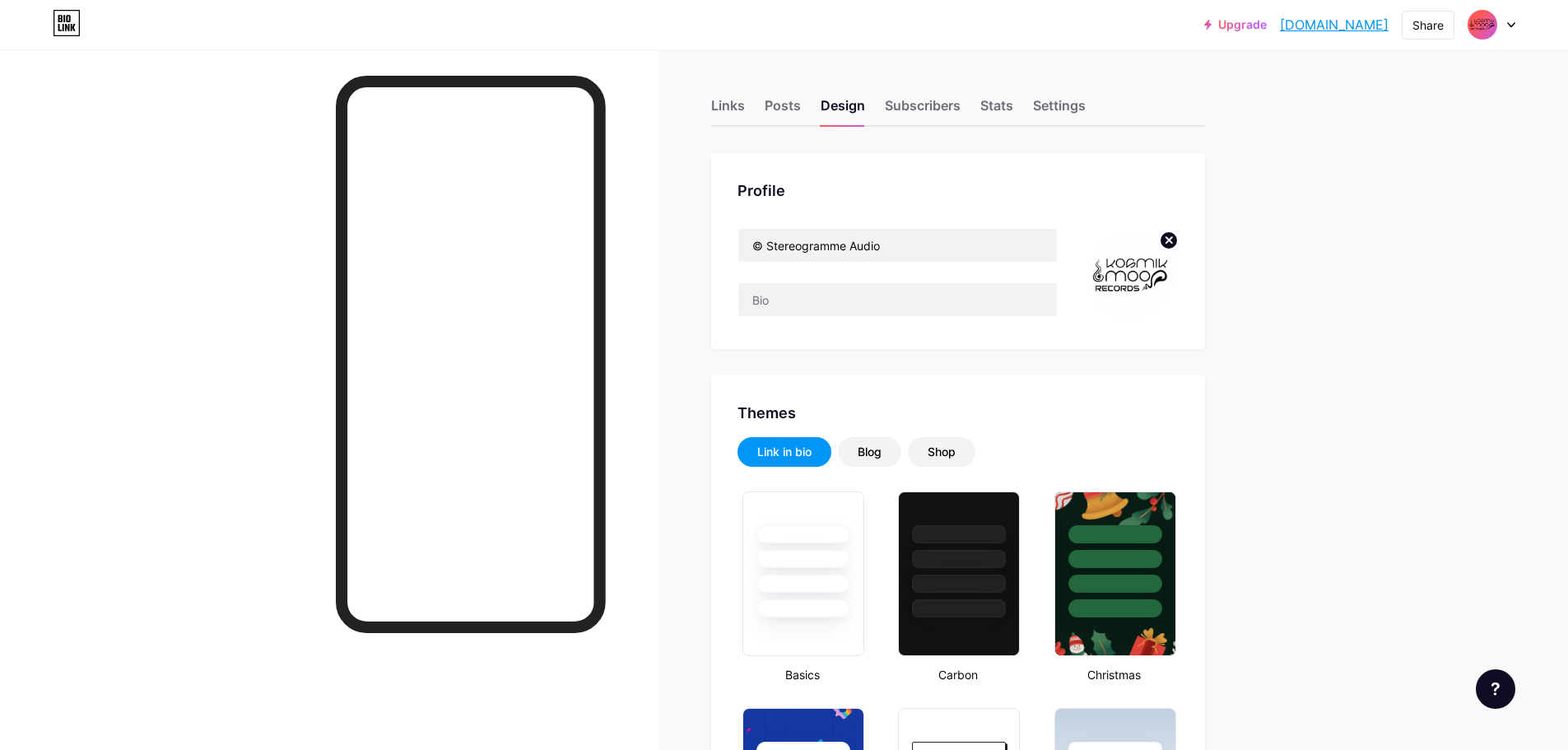
click at [1306, 32] on link "[DOMAIN_NAME]" at bounding box center [1334, 24] width 109 height 20
